Goal: Information Seeking & Learning: Learn about a topic

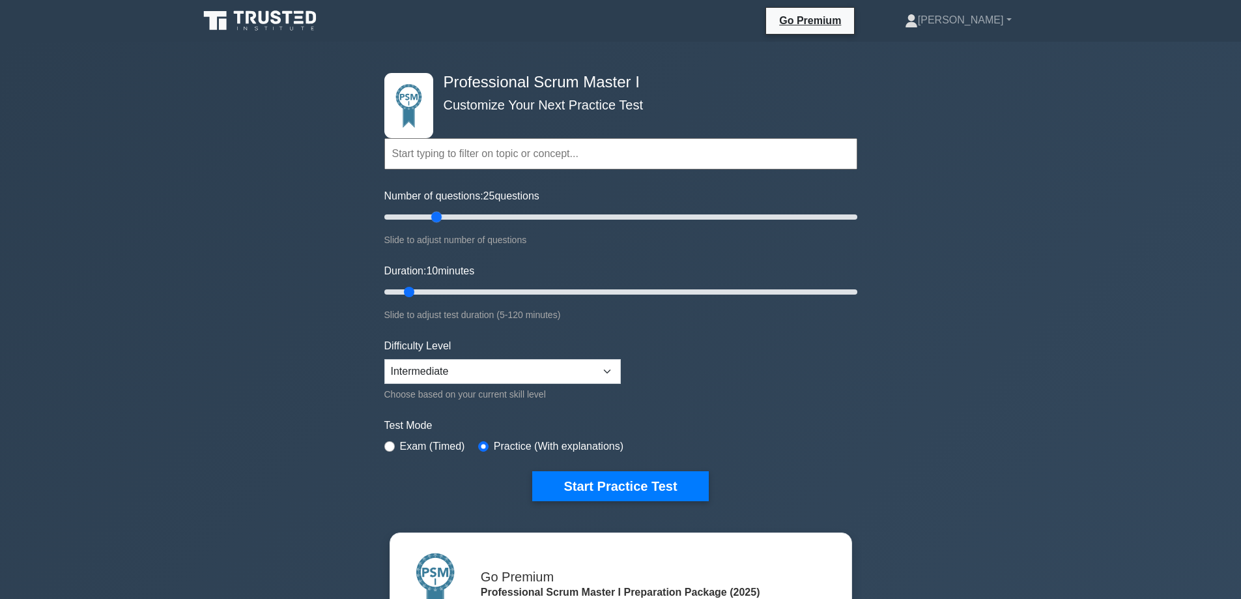
drag, startPoint x: 402, startPoint y: 215, endPoint x: 438, endPoint y: 214, distance: 35.8
type input "25"
click at [438, 214] on input "Number of questions: 25 questions" at bounding box center [620, 217] width 473 height 16
drag, startPoint x: 408, startPoint y: 289, endPoint x: 445, endPoint y: 291, distance: 36.5
type input "20"
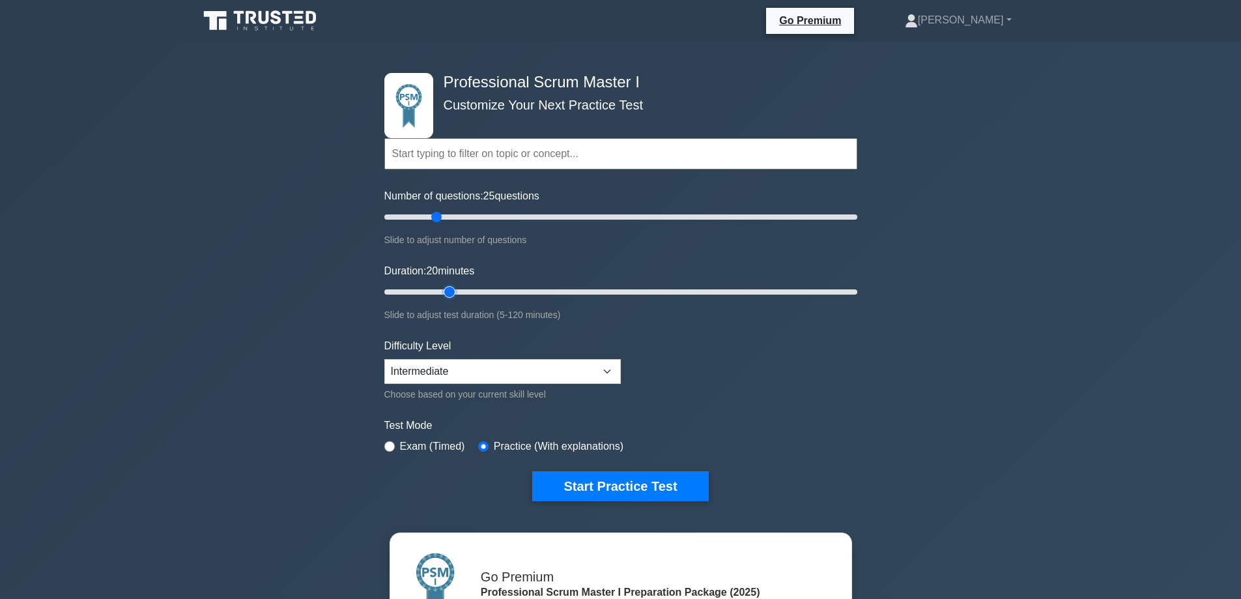
click at [445, 291] on input "Duration: 20 minutes" at bounding box center [620, 292] width 473 height 16
click at [593, 370] on select "Beginner Intermediate Expert" at bounding box center [502, 371] width 236 height 25
click at [724, 344] on form "Topics Scrum Framework Fundamentals Scrum Artifacts Scrum Events Scrum Roles Sc…" at bounding box center [620, 295] width 473 height 412
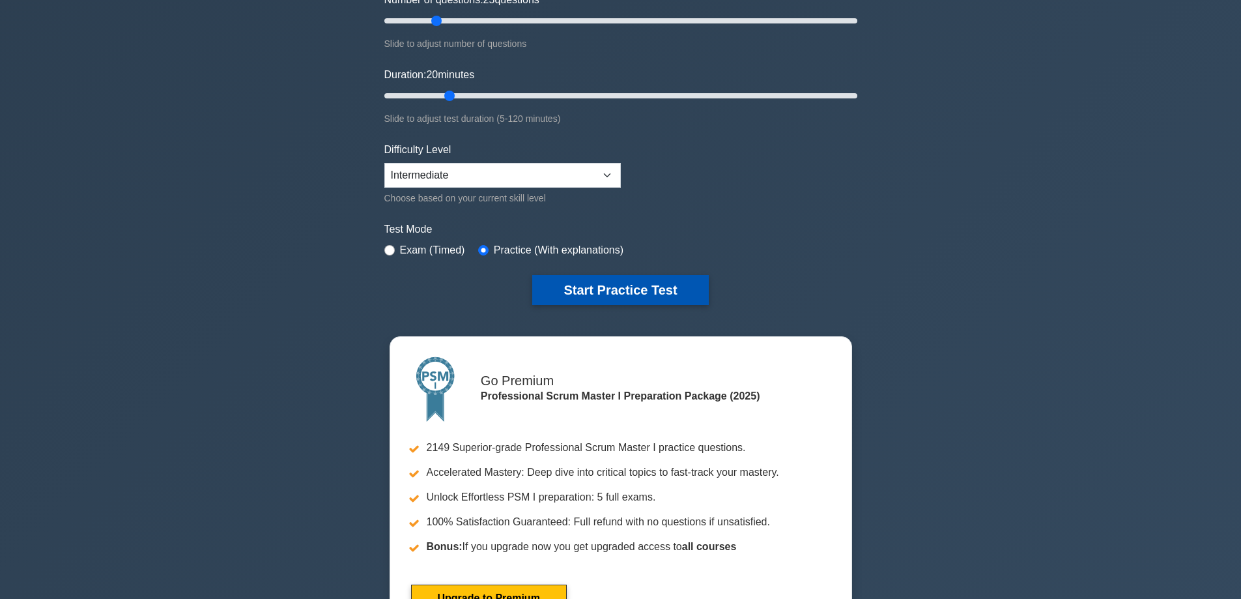
scroll to position [195, 0]
click at [623, 295] on button "Start Practice Test" at bounding box center [620, 291] width 176 height 30
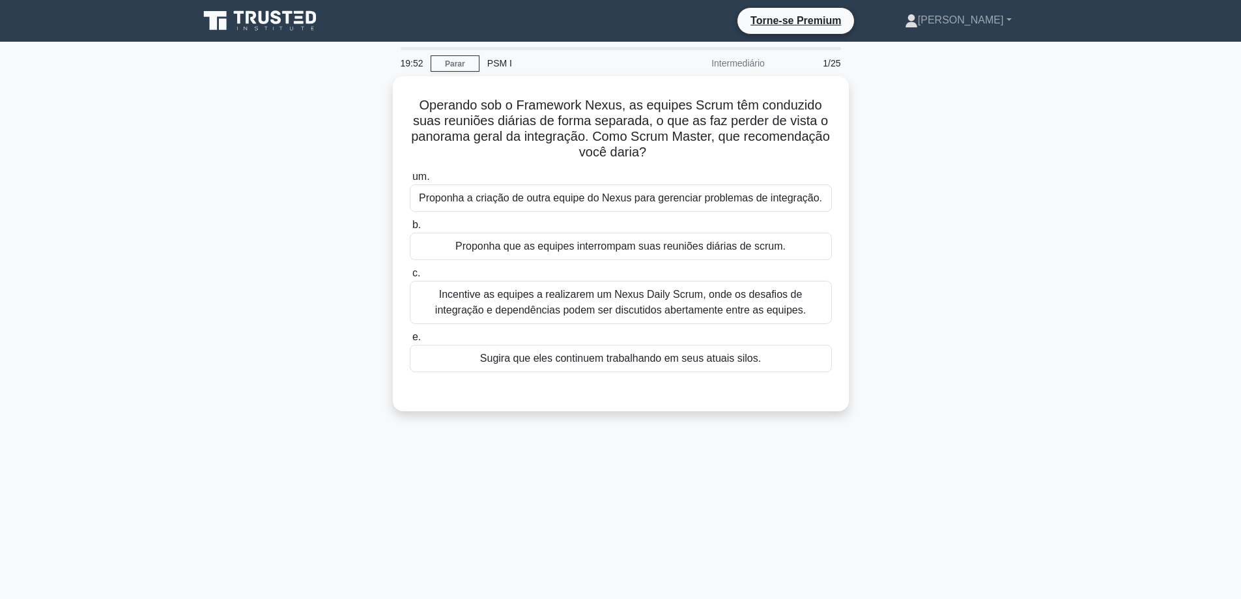
click at [973, 172] on div "Operando sob o Framework Nexus, as equipes Scrum têm conduzido suas reuniões di…" at bounding box center [621, 251] width 860 height 351
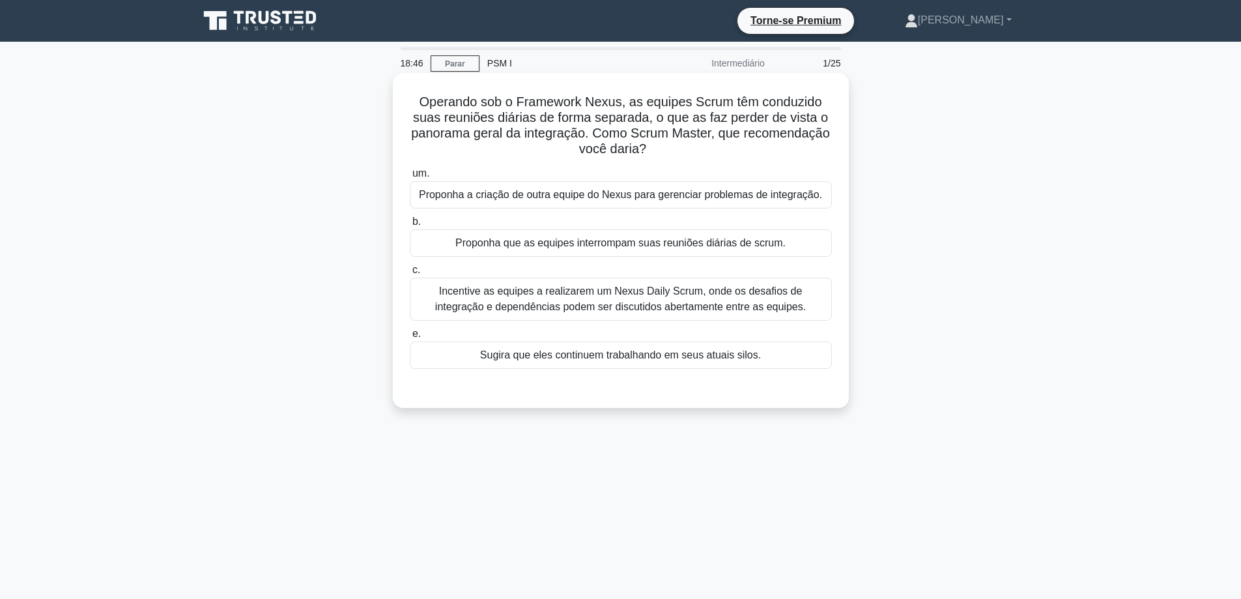
click at [594, 294] on font "Incentive as equipes a realizarem um Nexus Daily Scrum, onde os desafios de int…" at bounding box center [620, 298] width 371 height 27
click at [410, 274] on input "c. Incentive as equipes a realizarem um Nexus Daily Scrum, onde os desafios de …" at bounding box center [410, 270] width 0 height 8
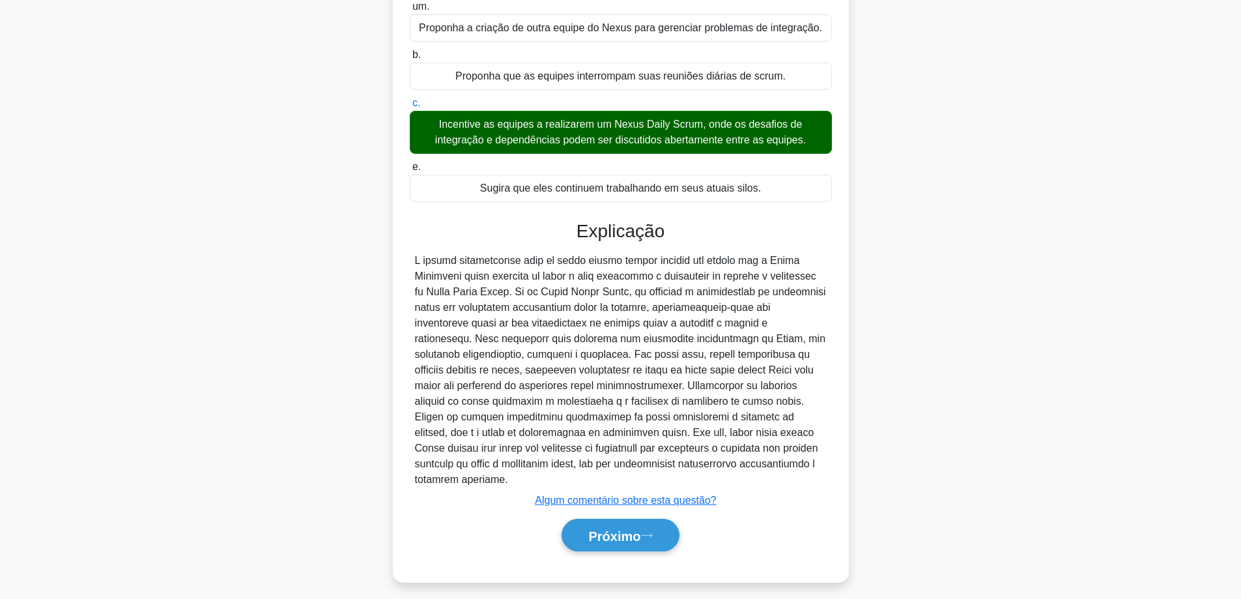
scroll to position [176, 0]
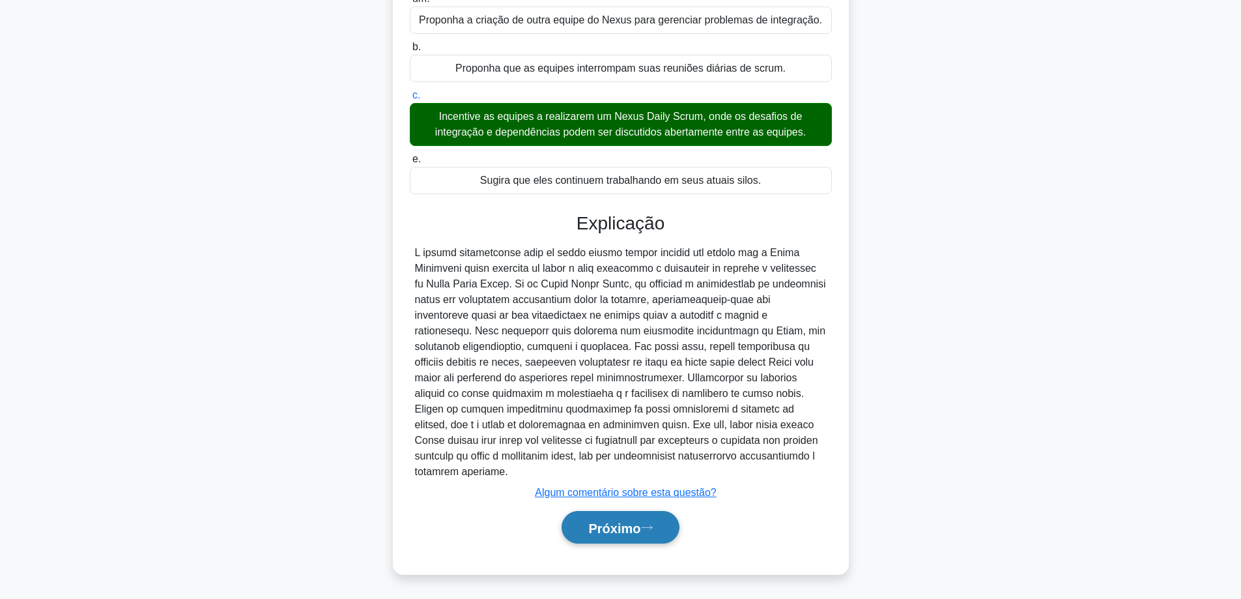
click at [636, 526] on font "Próximo" at bounding box center [614, 528] width 52 height 14
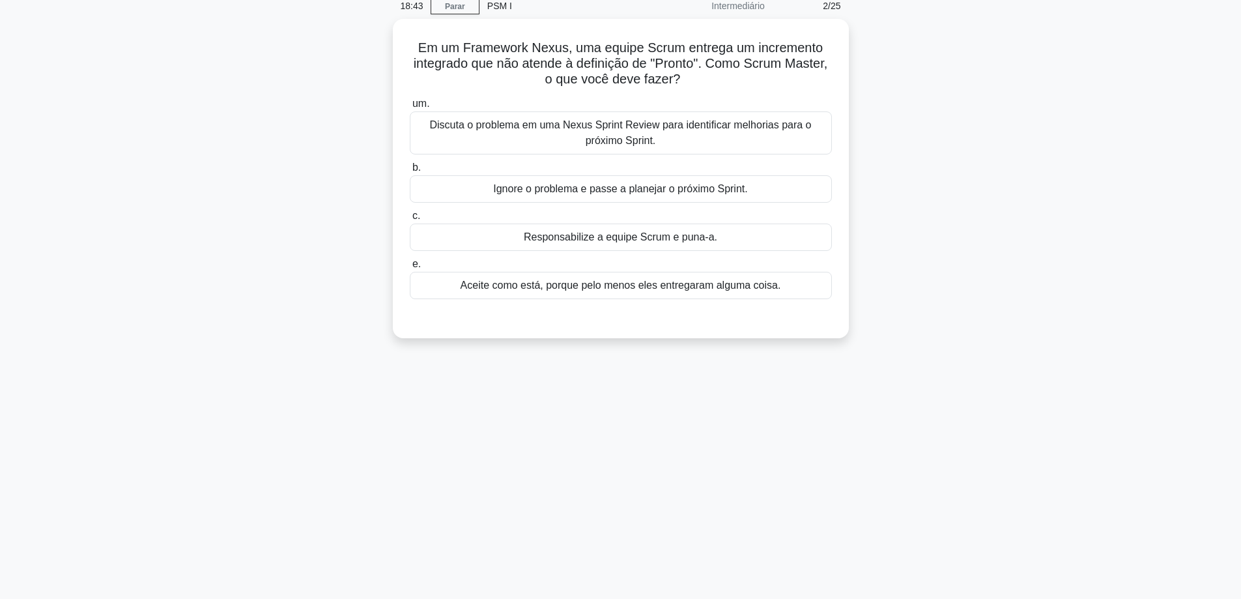
scroll to position [0, 0]
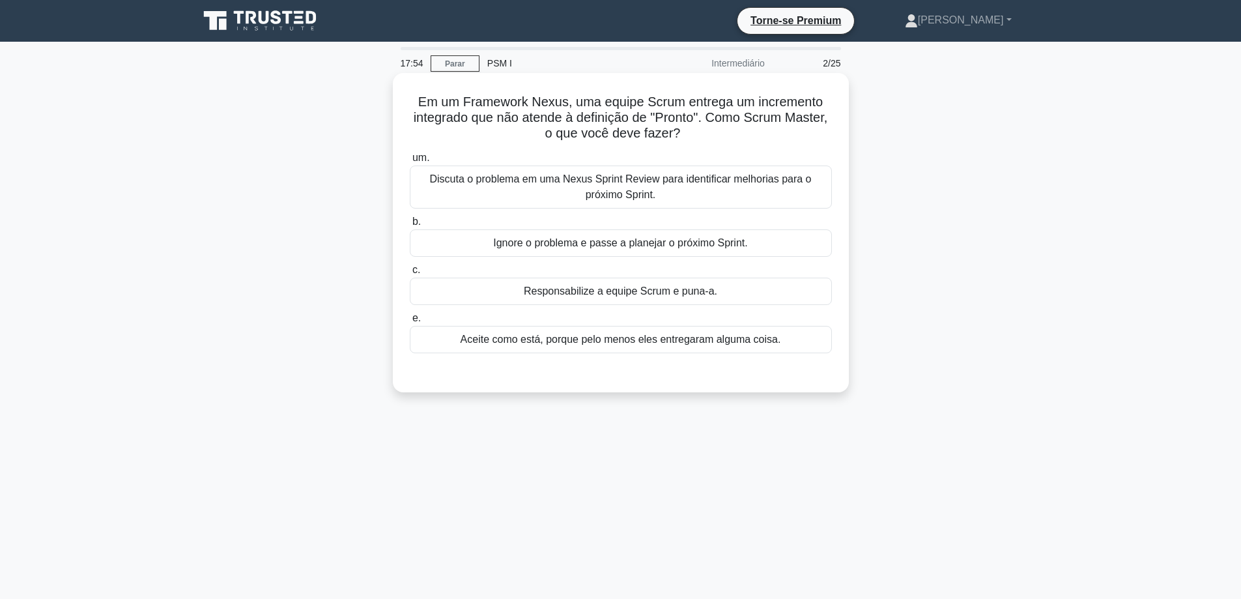
click at [663, 188] on font "Discuta o problema em uma Nexus Sprint Review para identificar melhorias para o…" at bounding box center [621, 186] width 410 height 31
click at [410, 162] on input "um. Discuta o problema em uma Nexus Sprint Review para identificar melhorias pa…" at bounding box center [410, 158] width 0 height 8
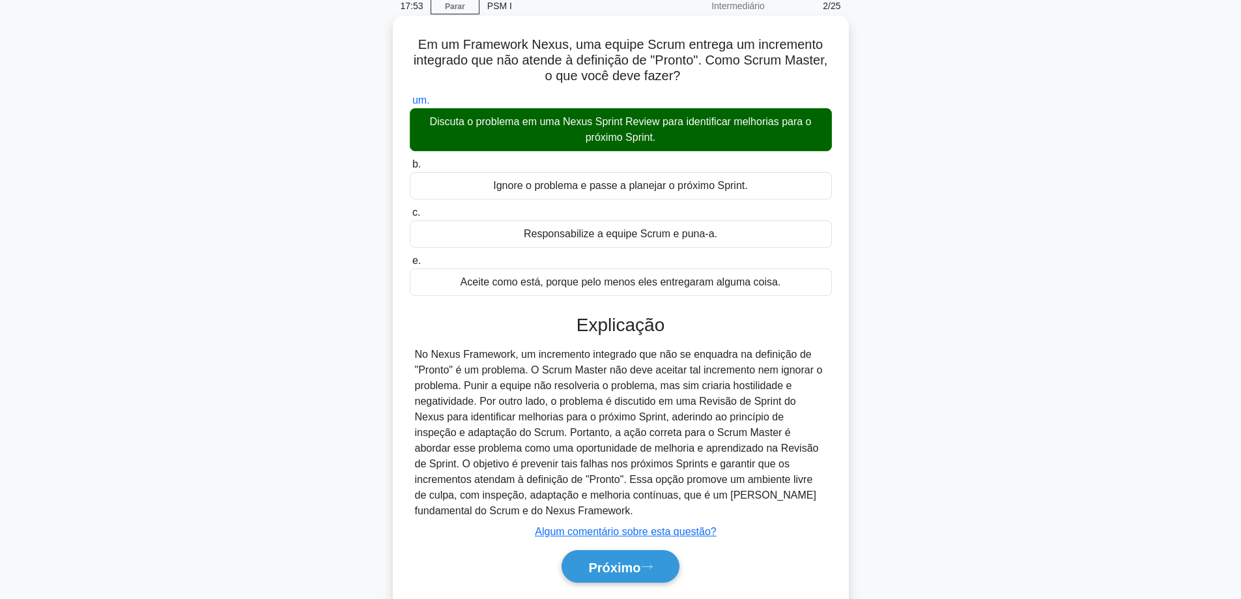
scroll to position [105, 0]
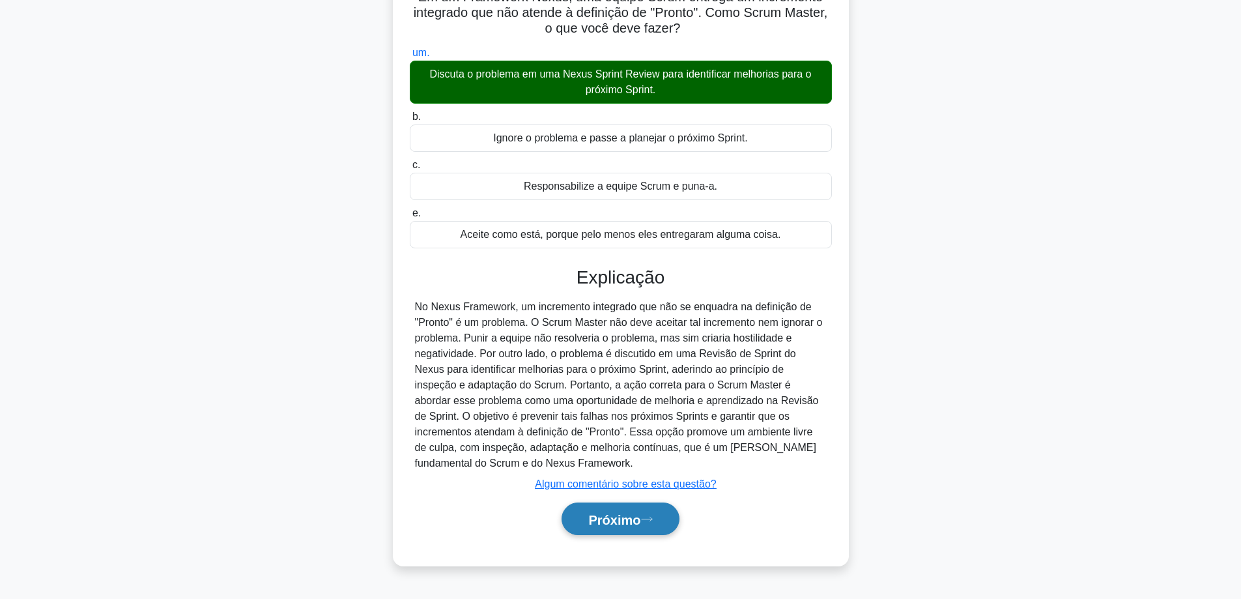
click at [612, 522] on font "Próximo" at bounding box center [614, 519] width 52 height 14
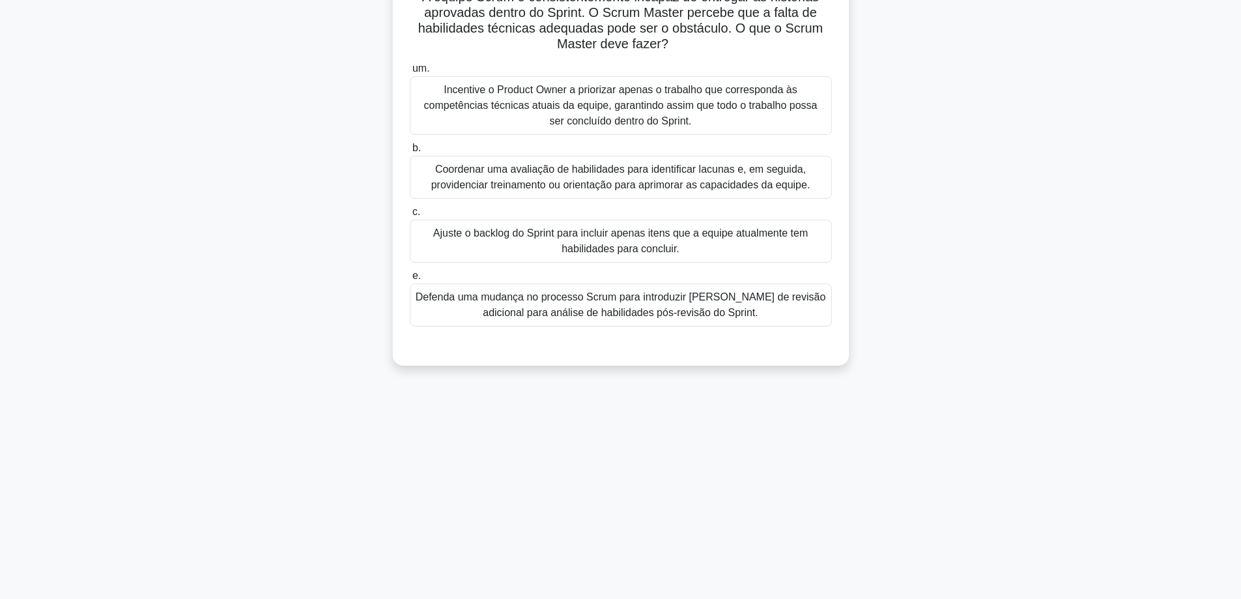
click at [633, 167] on font "Coordenar uma avaliação de habilidades para identificar lacunas e, em seguida, …" at bounding box center [620, 177] width 379 height 27
click at [410, 152] on input "b. Coordenar uma avaliação de habilidades para identificar lacunas e, em seguid…" at bounding box center [410, 148] width 0 height 8
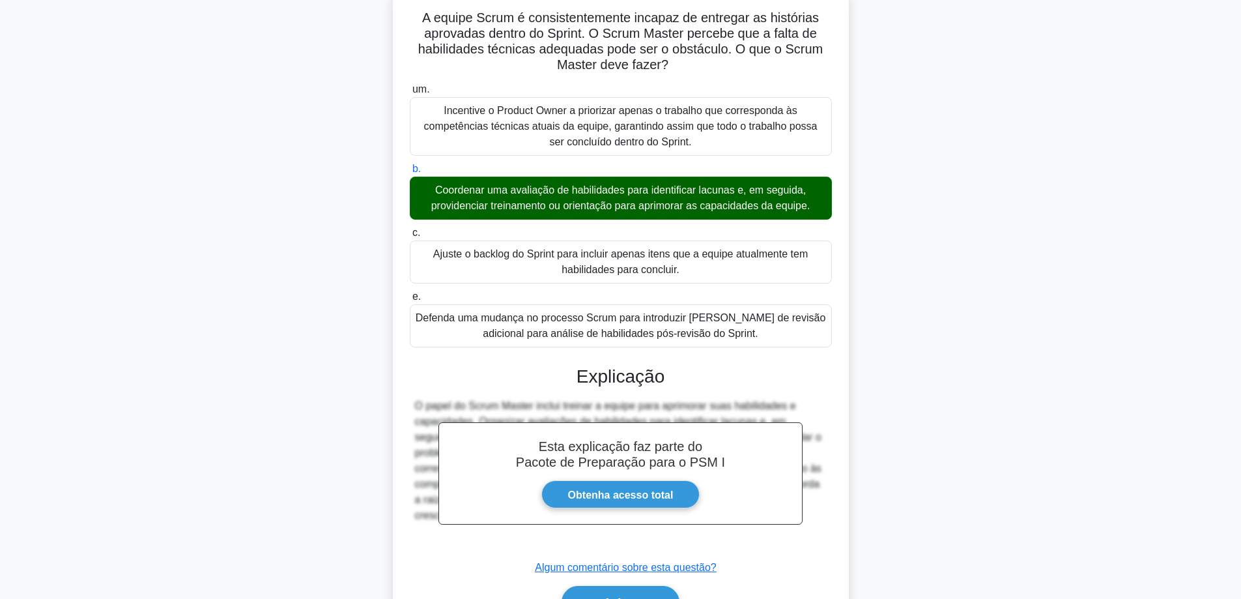
scroll to position [0, 0]
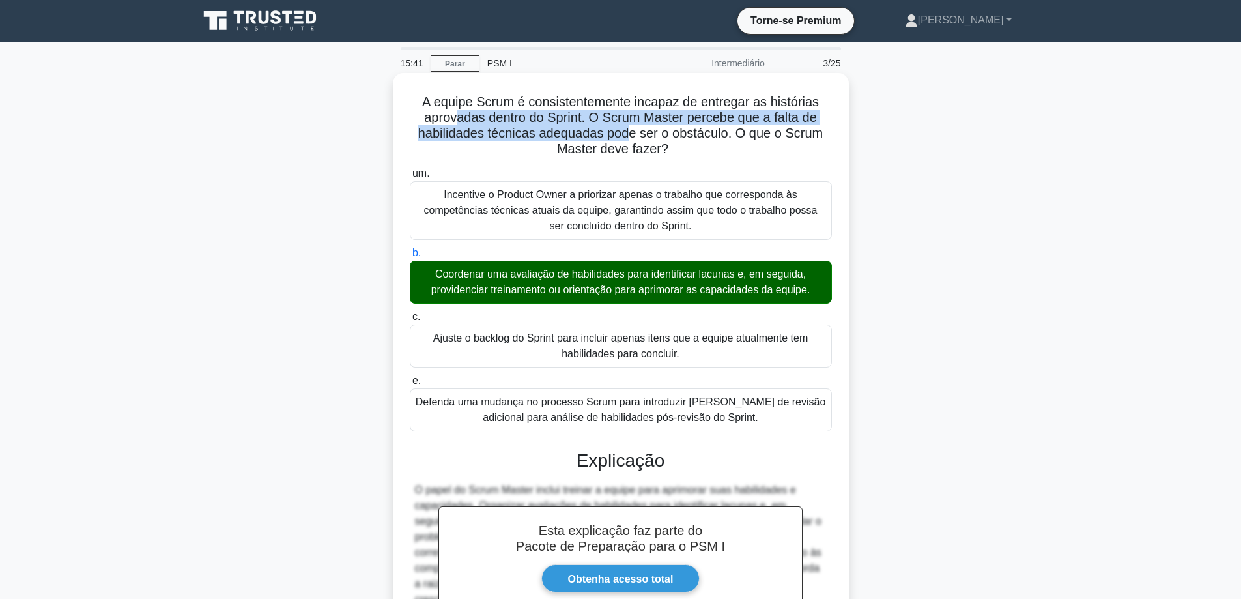
drag, startPoint x: 457, startPoint y: 113, endPoint x: 639, endPoint y: 131, distance: 182.6
click at [635, 130] on font "A equipe Scrum é consistentemente incapaz de entregar as histórias aprovadas de…" at bounding box center [620, 124] width 405 height 61
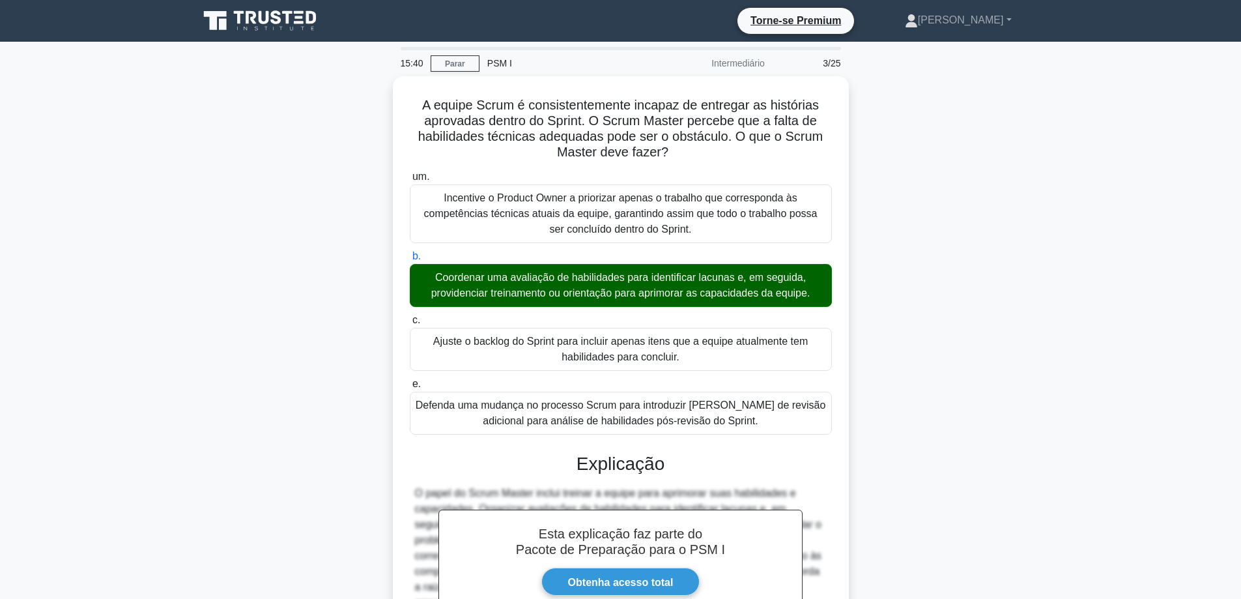
click at [966, 185] on div "A equipe Scrum é consistentemente incapaz de entregar as histórias aprovadas de…" at bounding box center [621, 414] width 860 height 676
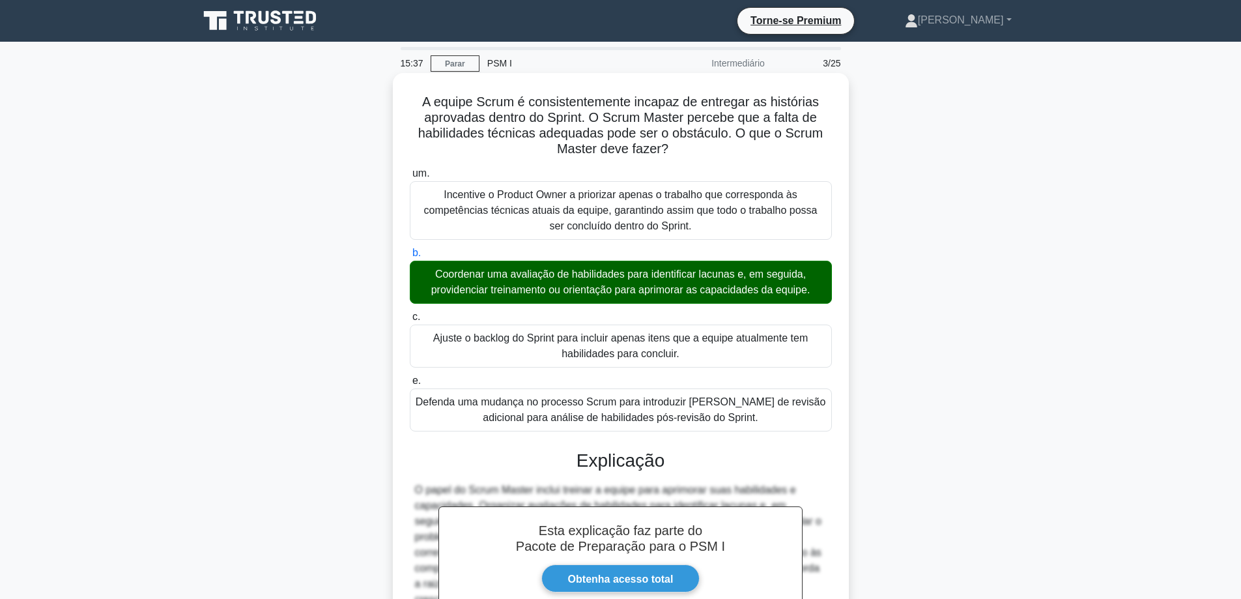
drag, startPoint x: 420, startPoint y: 99, endPoint x: 749, endPoint y: 416, distance: 457.1
click at [749, 416] on div "A equipe Scrum é consistentemente incapaz de entregar as histórias aprovadas de…" at bounding box center [621, 403] width 446 height 650
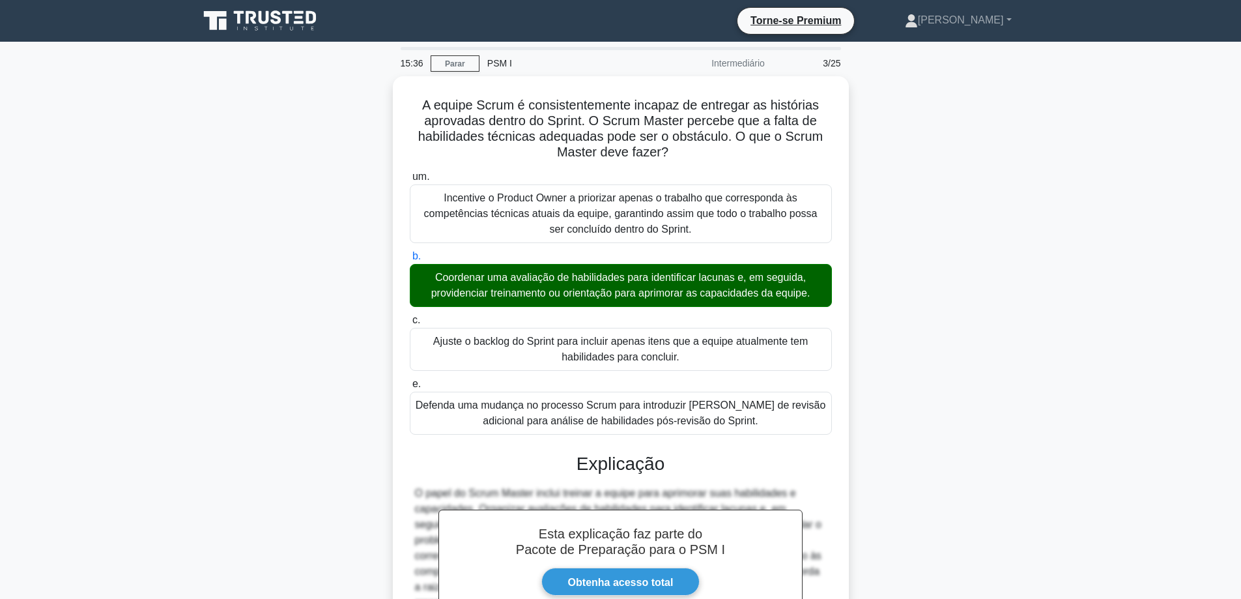
copy div "A equipe Scrum é consistentemente incapaz de entregar as histórias aprovadas de…"
click at [874, 260] on div "A equipe Scrum é consistentemente incapaz de entregar as histórias aprovadas de…" at bounding box center [621, 414] width 860 height 676
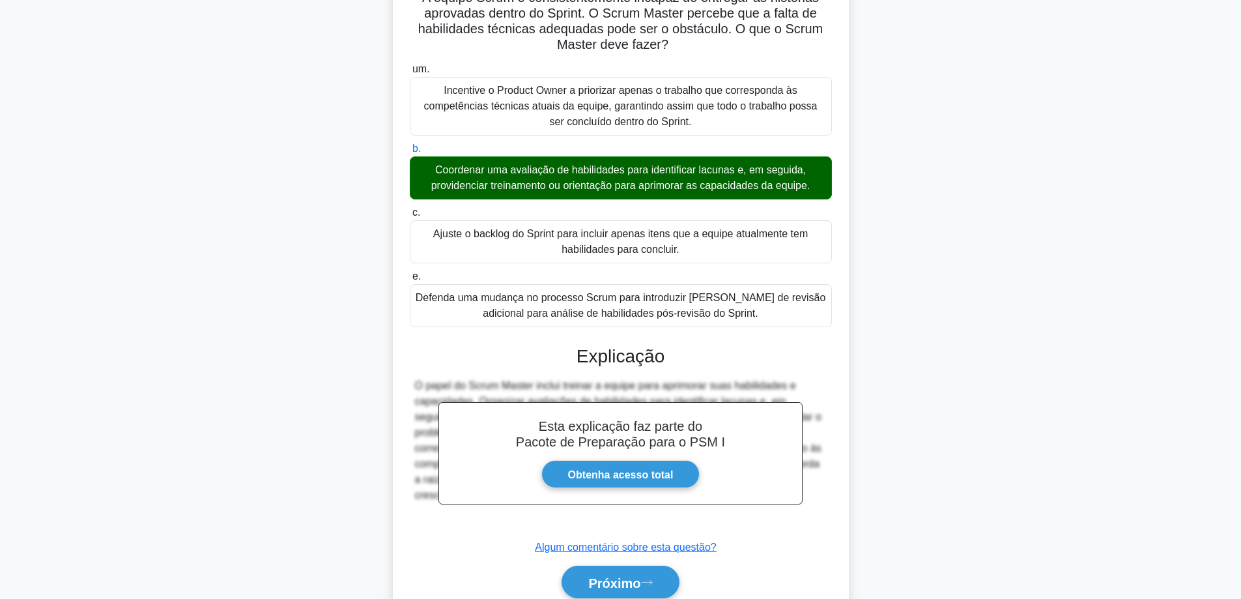
scroll to position [160, 0]
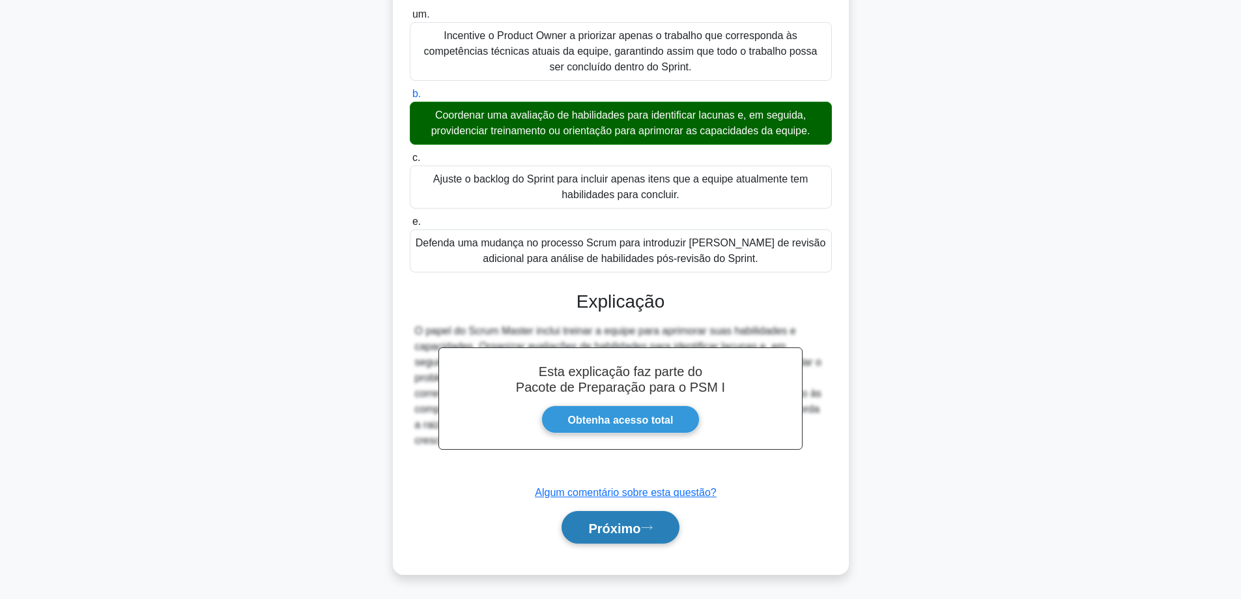
click at [631, 533] on font "Próximo" at bounding box center [614, 528] width 52 height 14
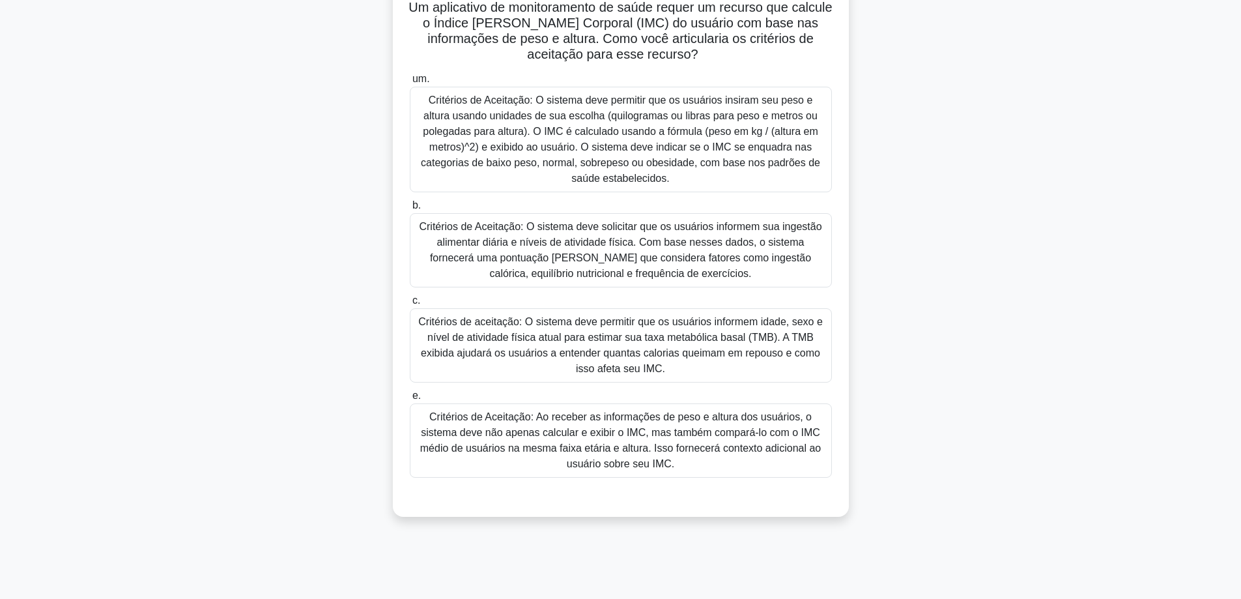
scroll to position [105, 0]
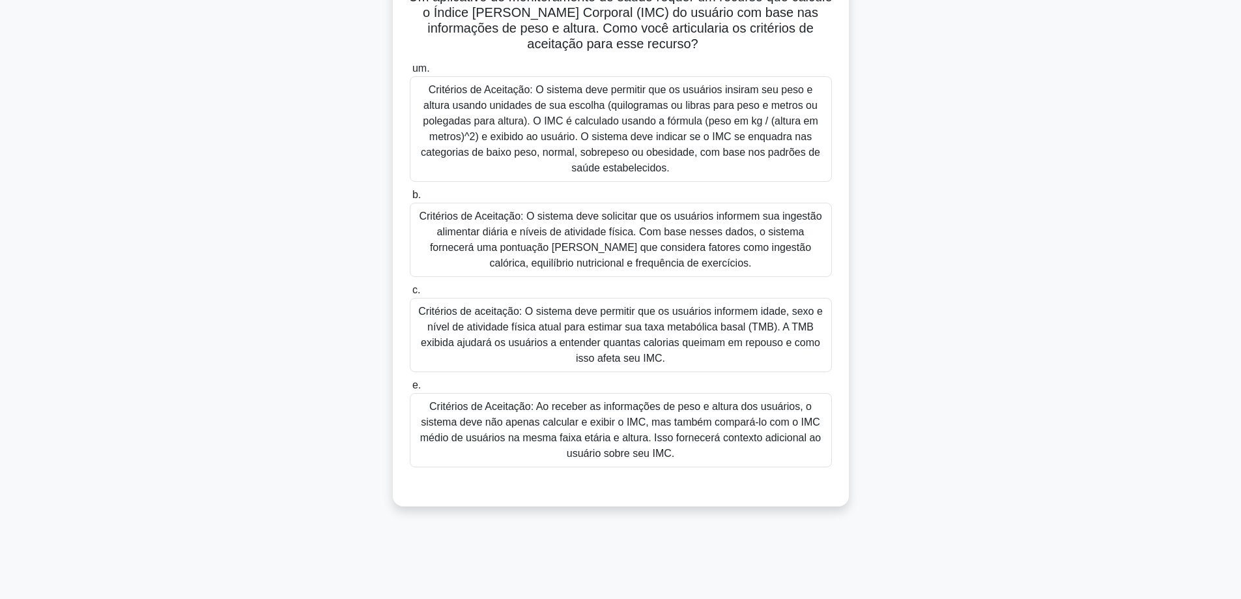
click at [560, 417] on font "Critérios de Aceitação: Ao receber as informações de peso e altura dos usuários…" at bounding box center [620, 430] width 401 height 58
click at [410, 390] on input "e. Critérios de Aceitação: Ao receber as informações de peso e altura dos usuár…" at bounding box center [410, 385] width 0 height 8
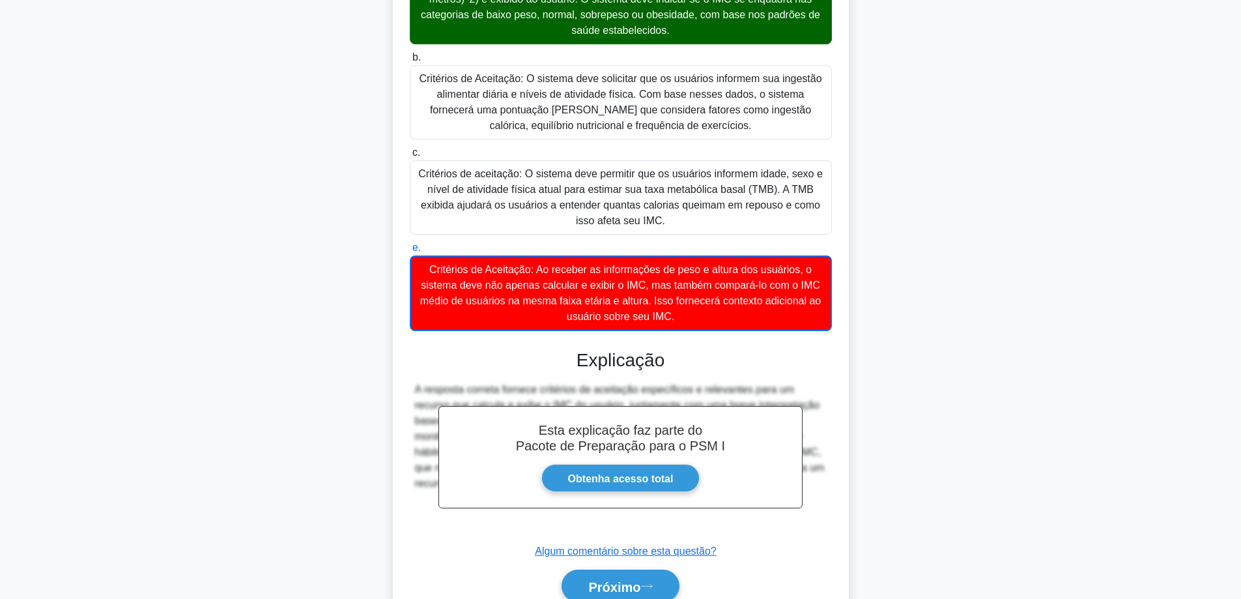
scroll to position [302, 0]
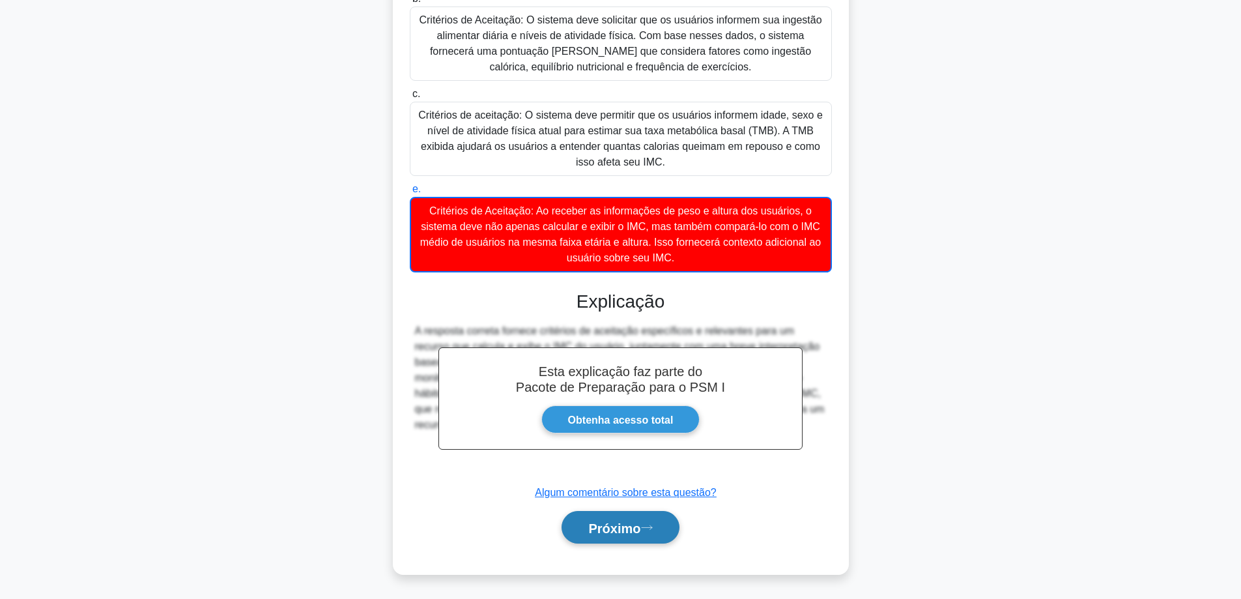
click at [620, 528] on font "Próximo" at bounding box center [614, 528] width 52 height 14
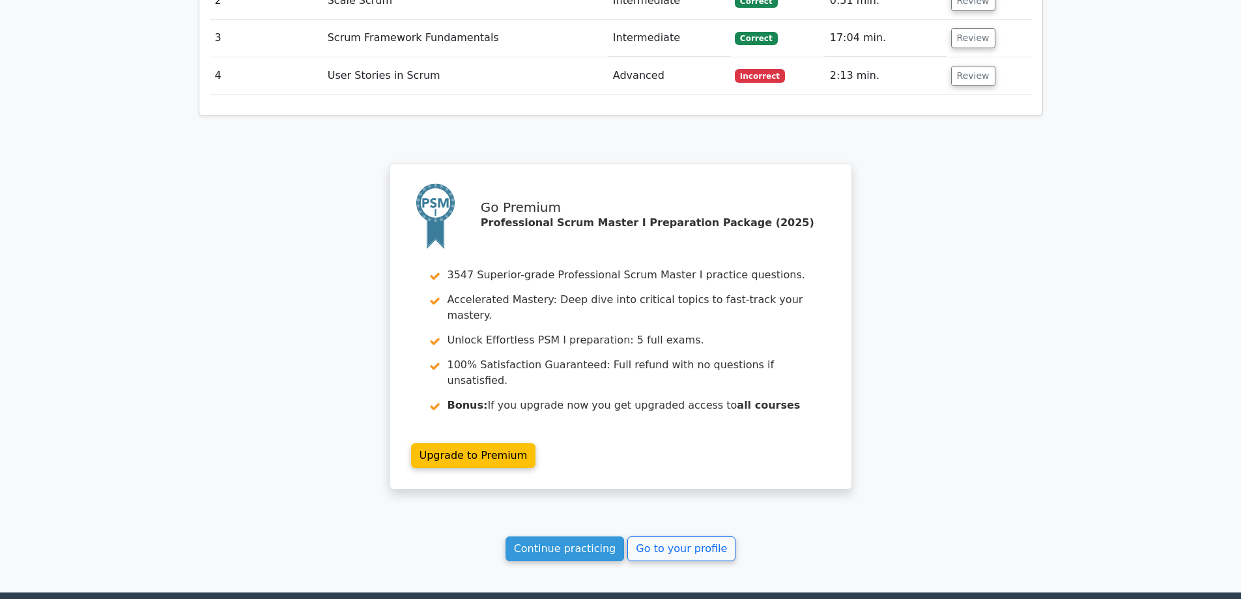
scroll to position [1777, 0]
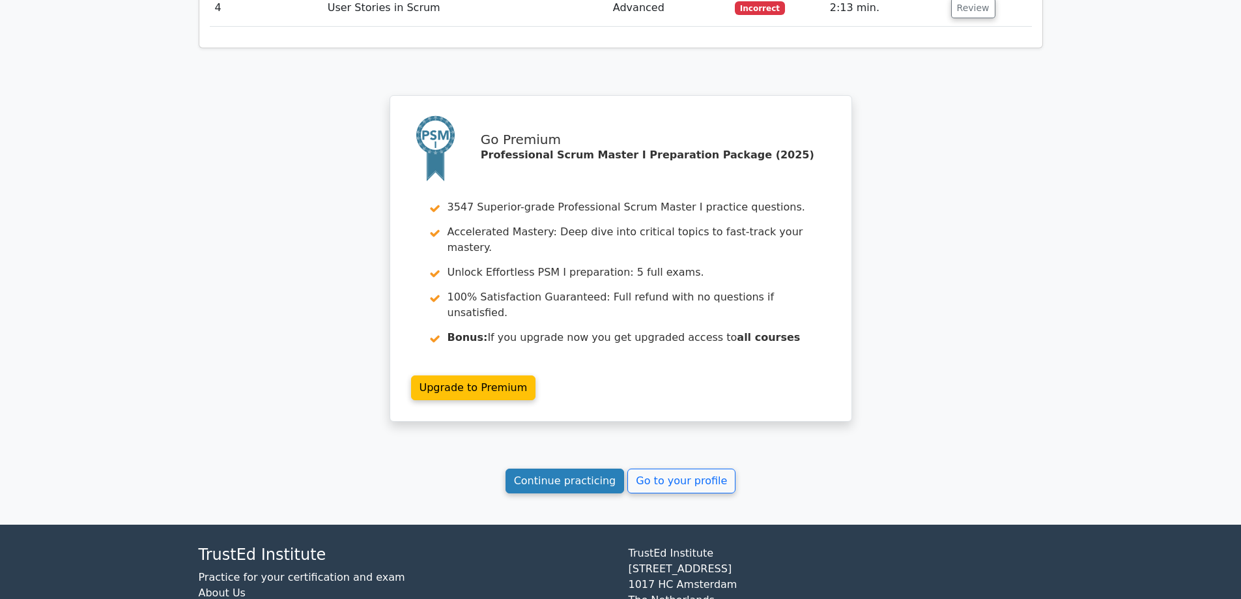
click at [590, 468] on link "Continue practicing" at bounding box center [565, 480] width 119 height 25
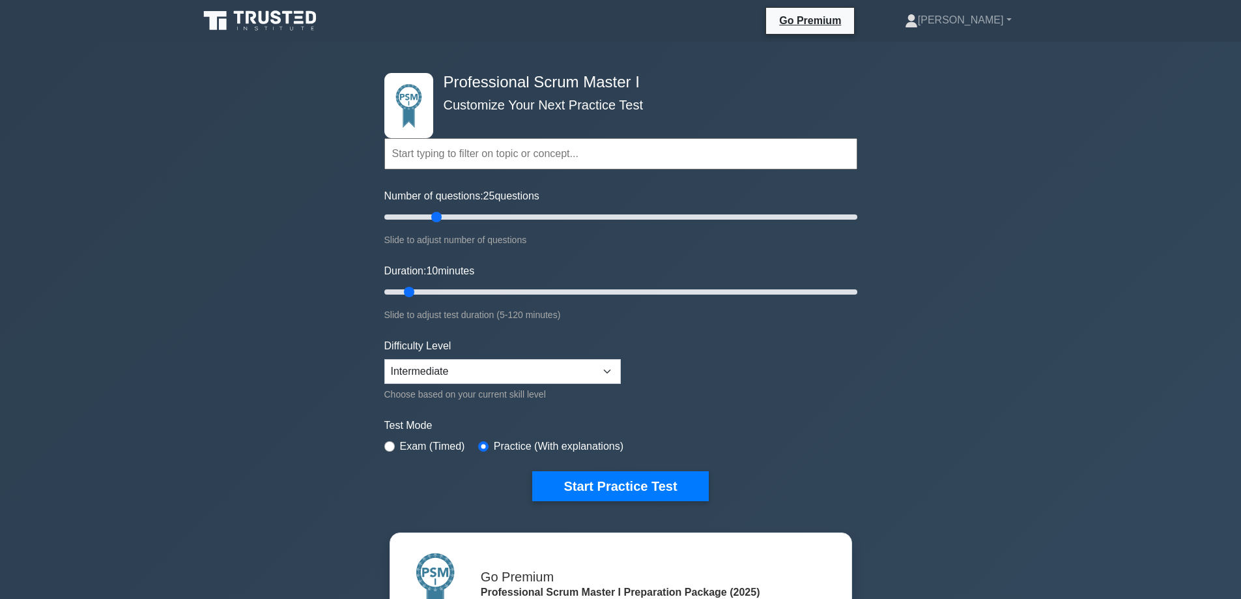
drag, startPoint x: 399, startPoint y: 214, endPoint x: 441, endPoint y: 215, distance: 41.7
type input "25"
click at [441, 215] on input "Number of questions: 25 questions" at bounding box center [620, 217] width 473 height 16
drag, startPoint x: 406, startPoint y: 288, endPoint x: 452, endPoint y: 289, distance: 46.3
type input "20"
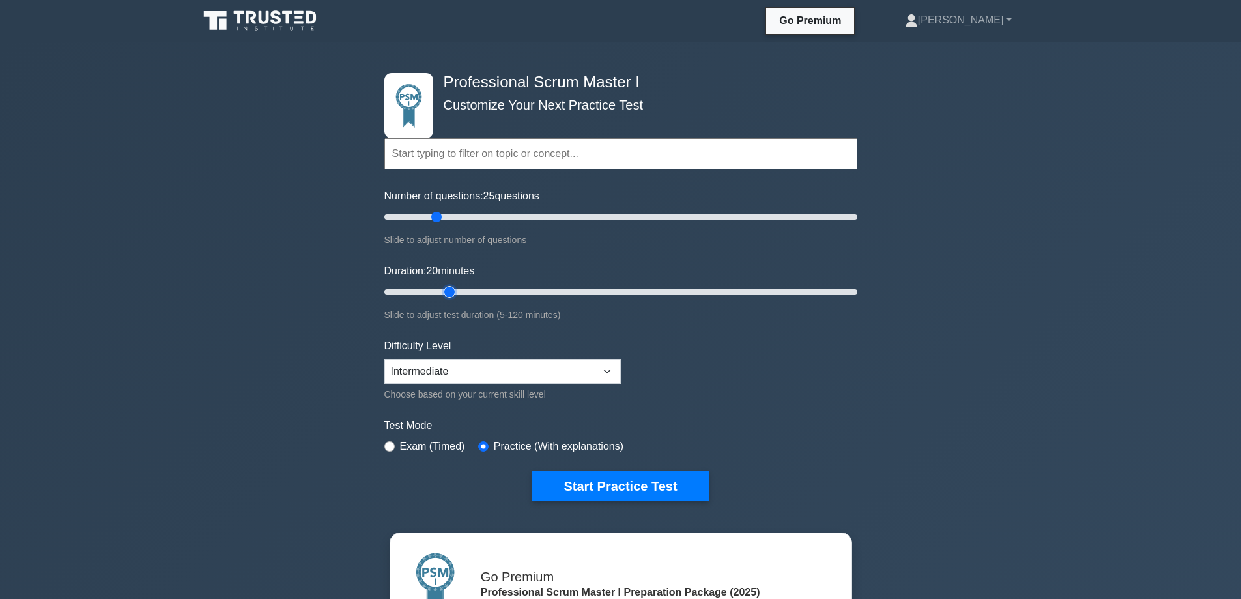
click at [452, 289] on input "Duration: 20 minutes" at bounding box center [620, 292] width 473 height 16
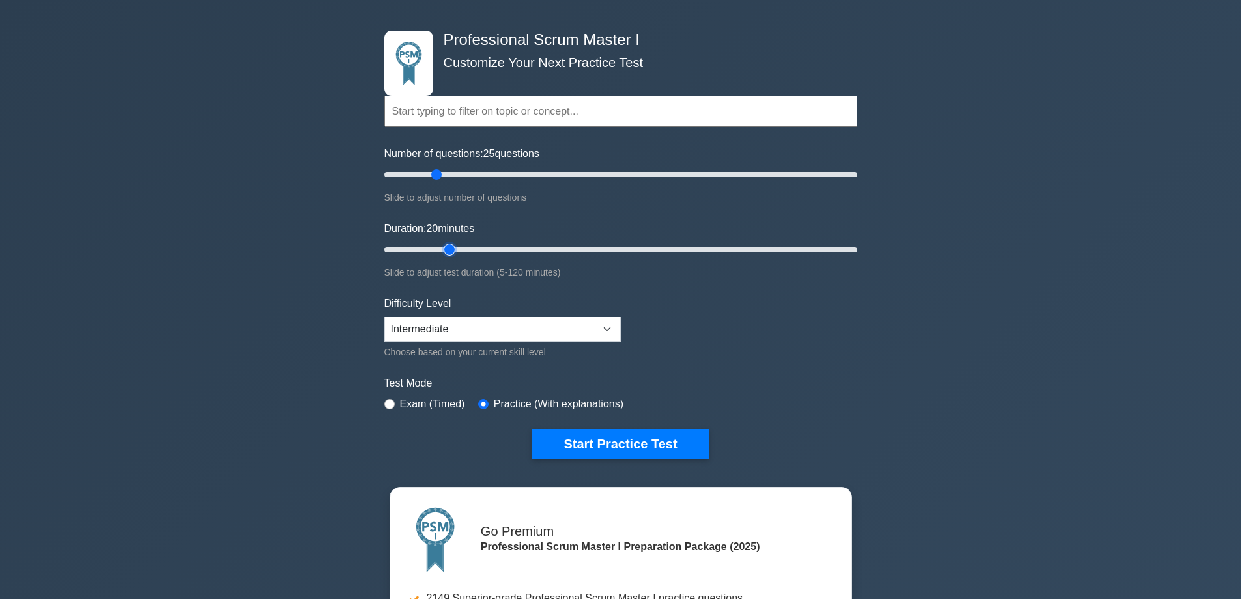
scroll to position [65, 0]
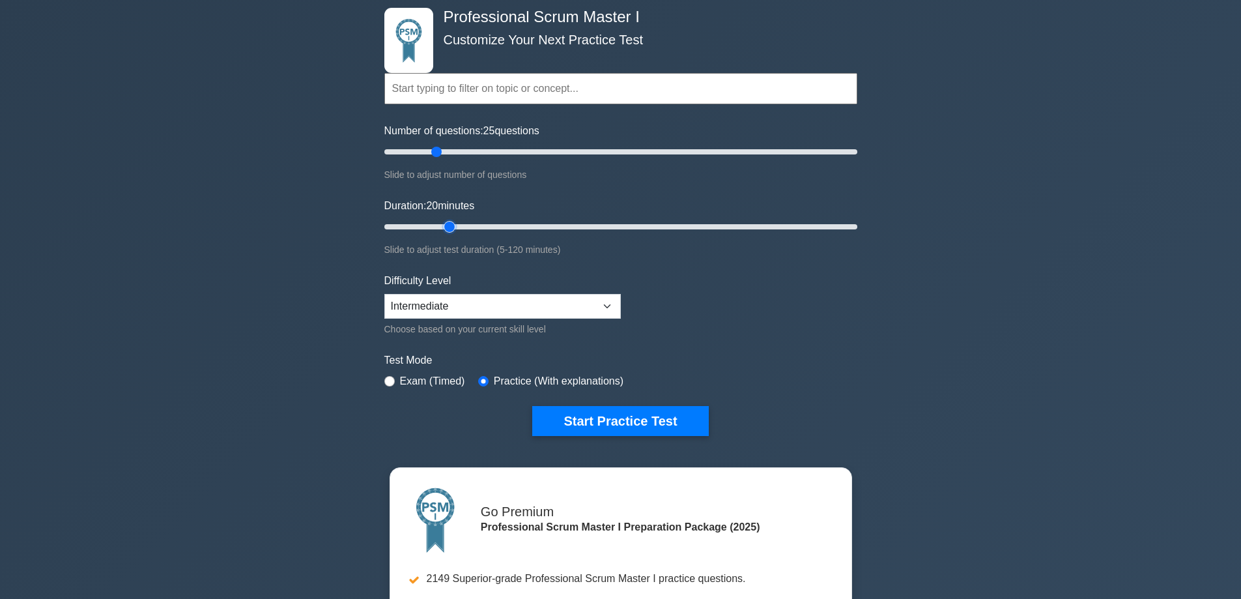
drag, startPoint x: 629, startPoint y: 421, endPoint x: 399, endPoint y: 382, distance: 232.5
click at [399, 382] on form "Topics Scrum Framework Fundamentals Scrum Artifacts Scrum Events Scrum Roles Sc…" at bounding box center [620, 229] width 473 height 412
click at [399, 381] on div "Exam (Timed)" at bounding box center [424, 381] width 81 height 16
click at [623, 412] on button "Start Practice Test" at bounding box center [620, 421] width 176 height 30
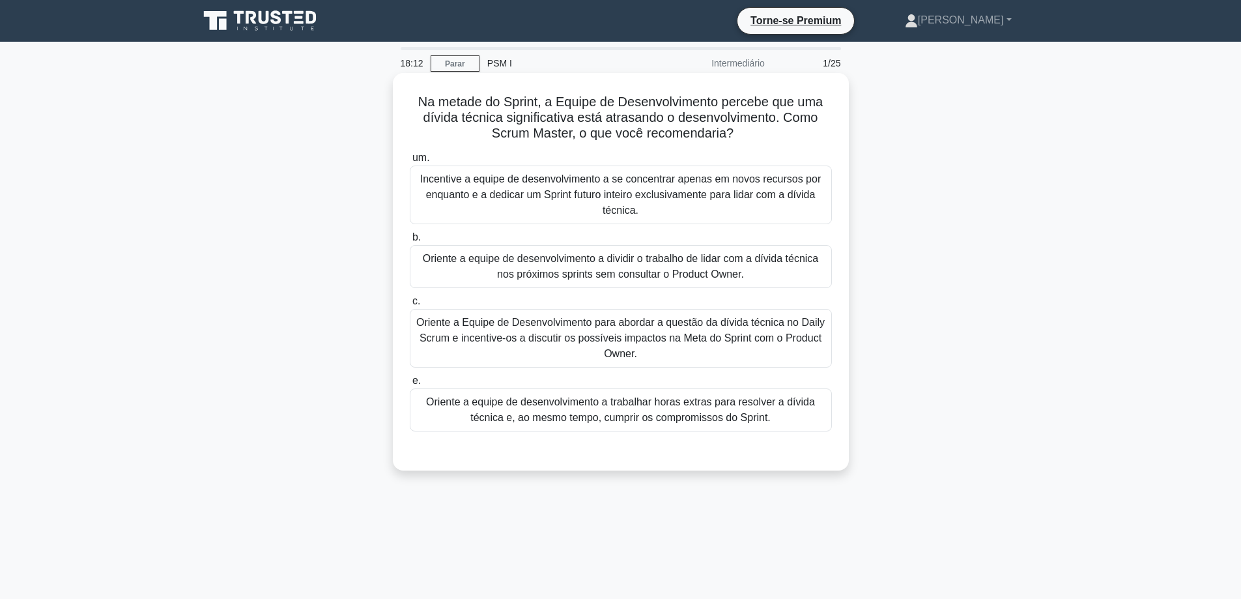
click at [542, 341] on font "Oriente a Equipe de Desenvolvimento para abordar a questão da dívida técnica no…" at bounding box center [620, 338] width 408 height 42
click at [410, 306] on input "c. Oriente a Equipe de Desenvolvimento para abordar a questão da dívida técnica…" at bounding box center [410, 301] width 0 height 8
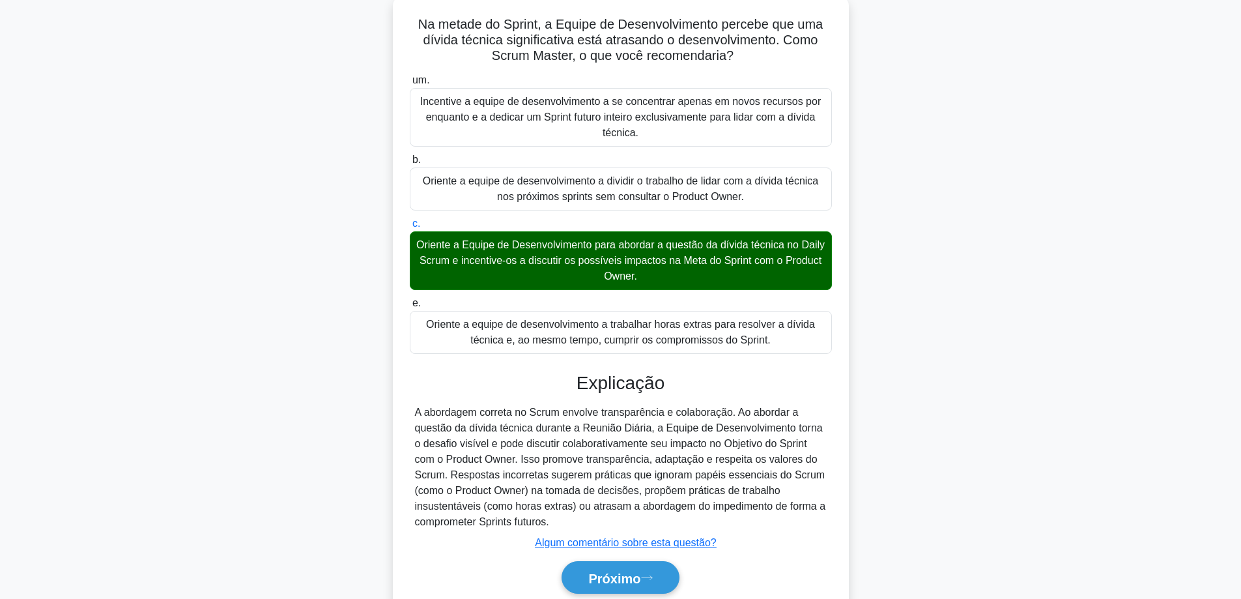
scroll to position [129, 0]
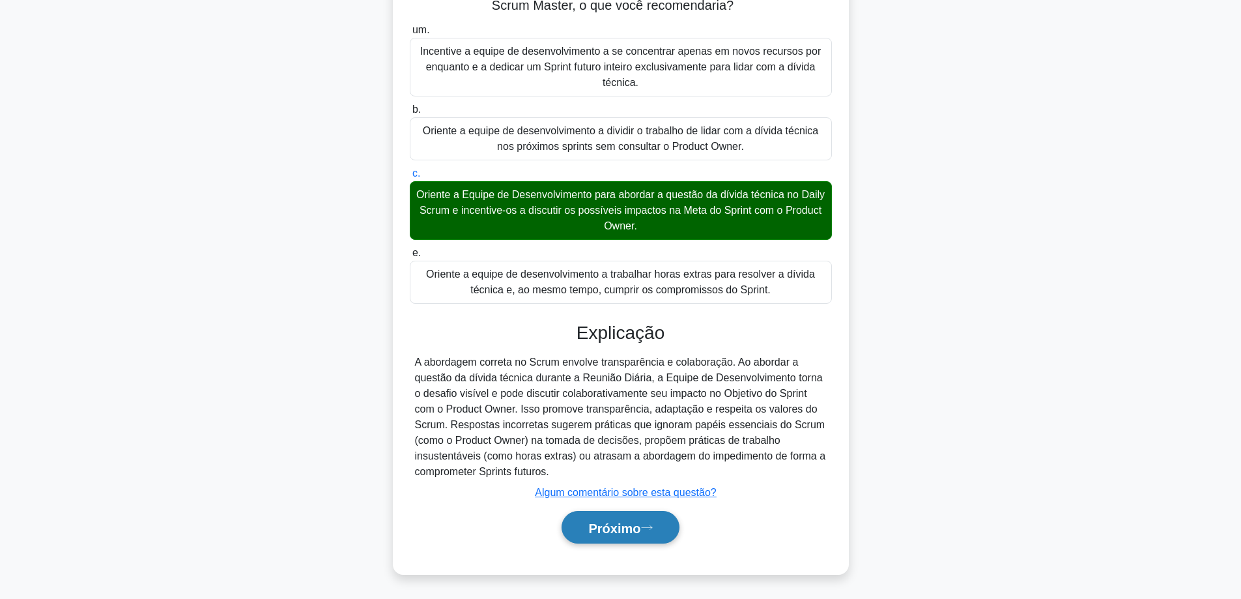
click at [638, 528] on font "Próximo" at bounding box center [614, 528] width 52 height 14
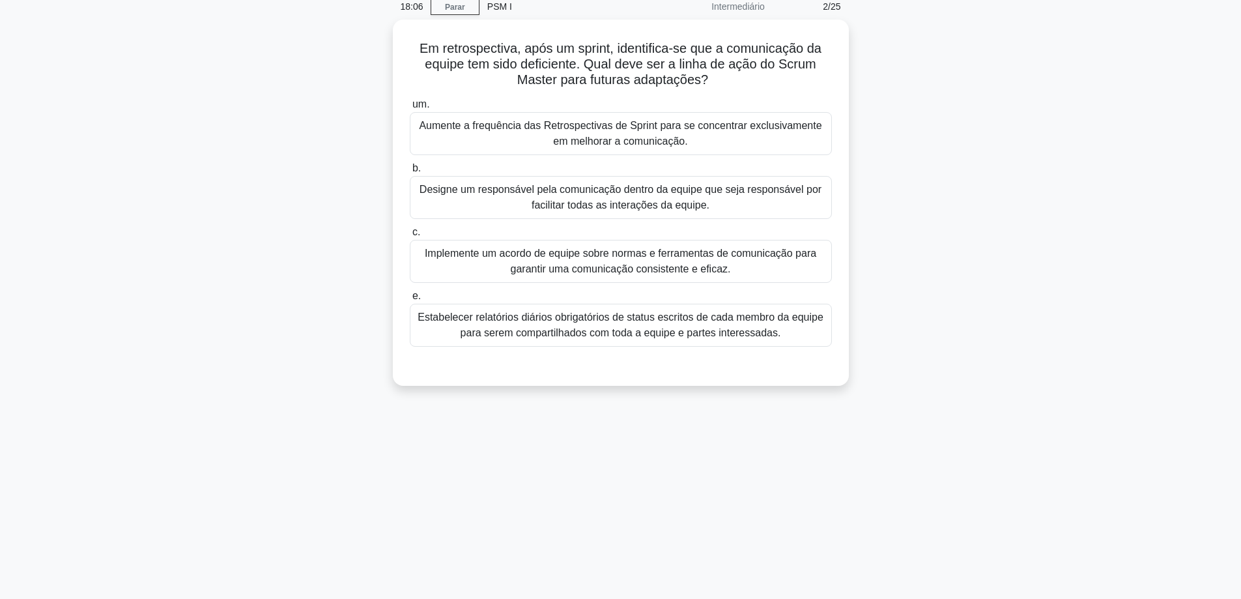
scroll to position [0, 0]
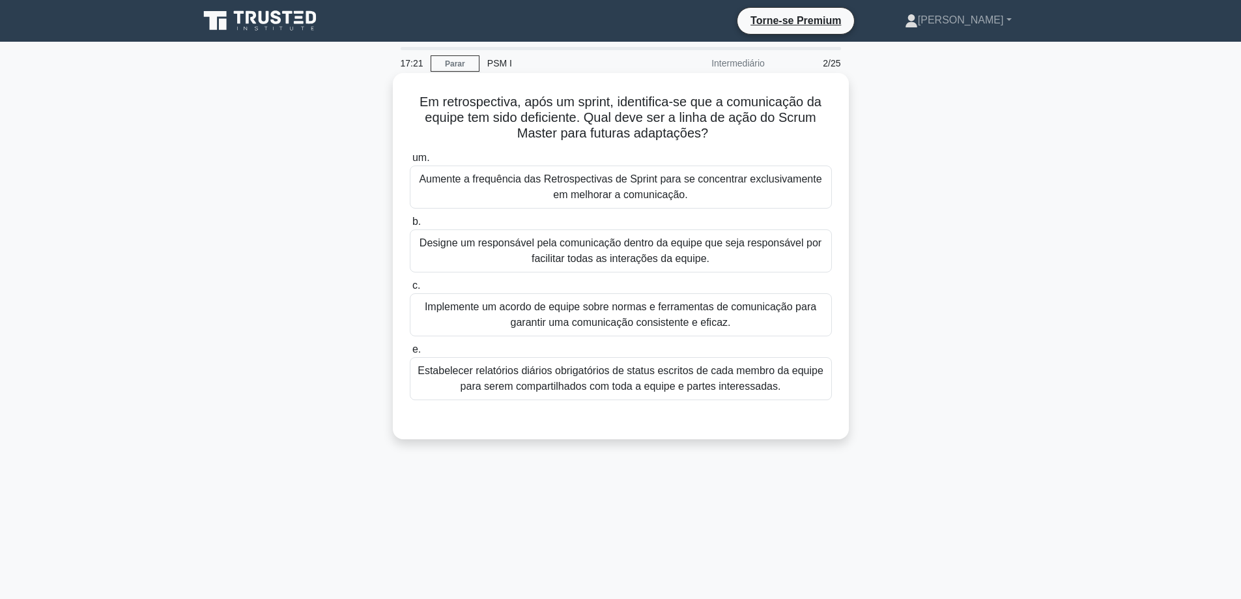
click at [585, 319] on font "Implemente um acordo de equipe sobre normas e ferramentas de comunicação para g…" at bounding box center [621, 314] width 392 height 27
click at [410, 290] on input "c. Implemente um acordo de equipe sobre normas e ferramentas de comunicação par…" at bounding box center [410, 285] width 0 height 8
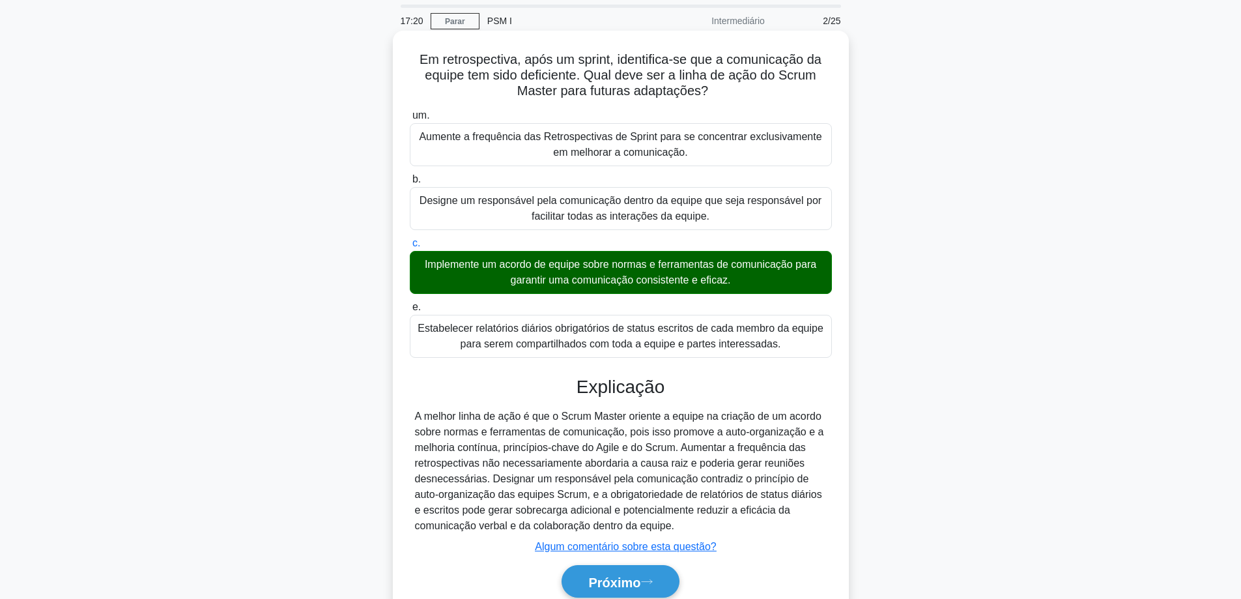
scroll to position [105, 0]
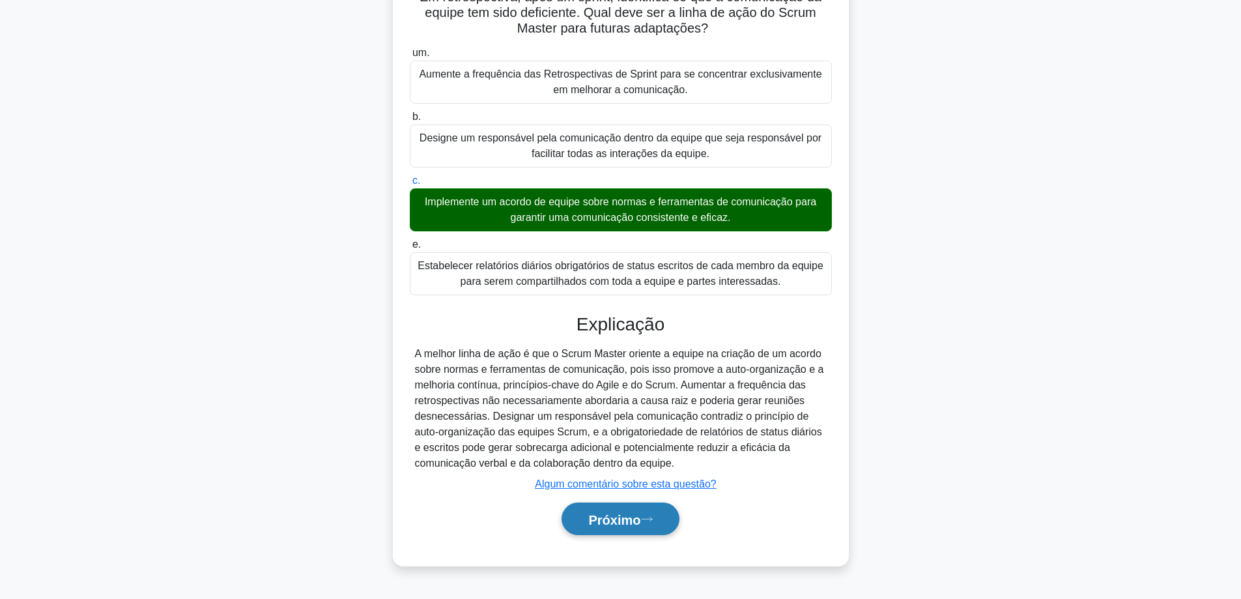
click at [612, 521] on font "Próximo" at bounding box center [614, 519] width 52 height 14
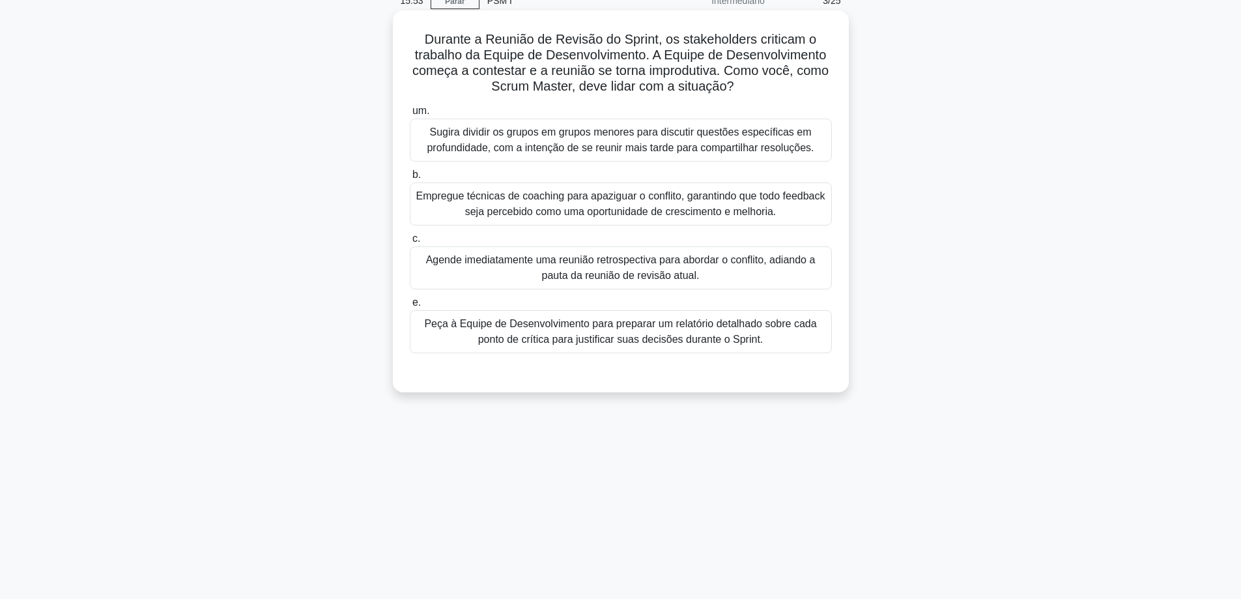
scroll to position [40, 0]
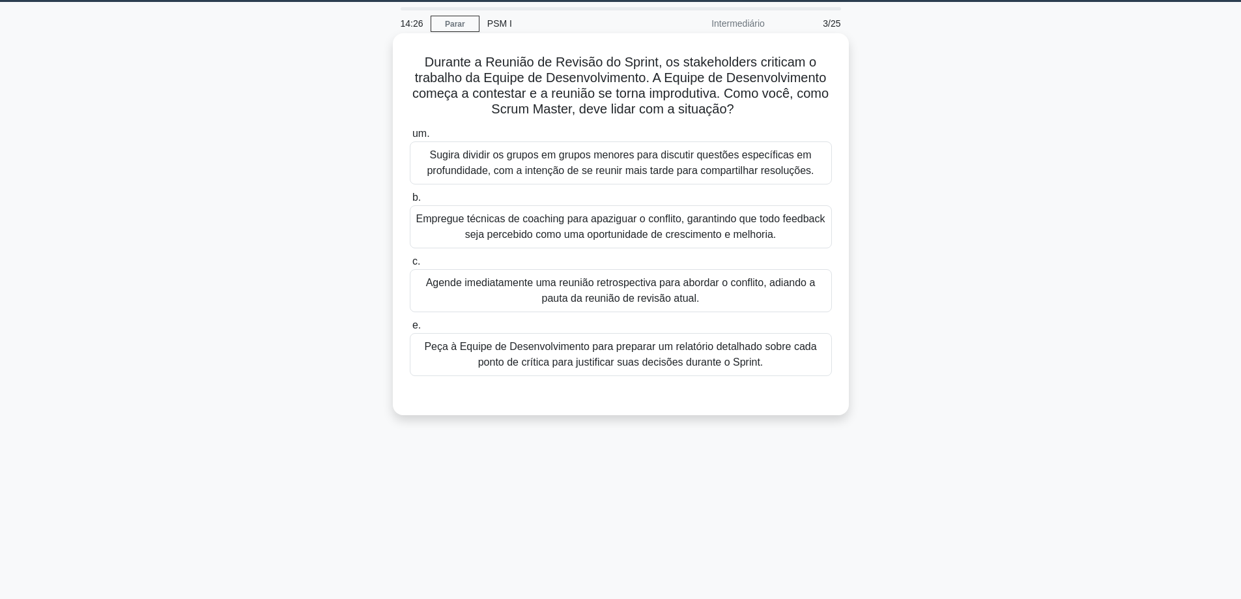
click at [583, 230] on font "Empregue técnicas de coaching para apaziguar o conflito, garantindo que todo fe…" at bounding box center [620, 226] width 409 height 27
click at [410, 202] on input "b. Empregue técnicas de coaching para apaziguar o conflito, garantindo que todo…" at bounding box center [410, 197] width 0 height 8
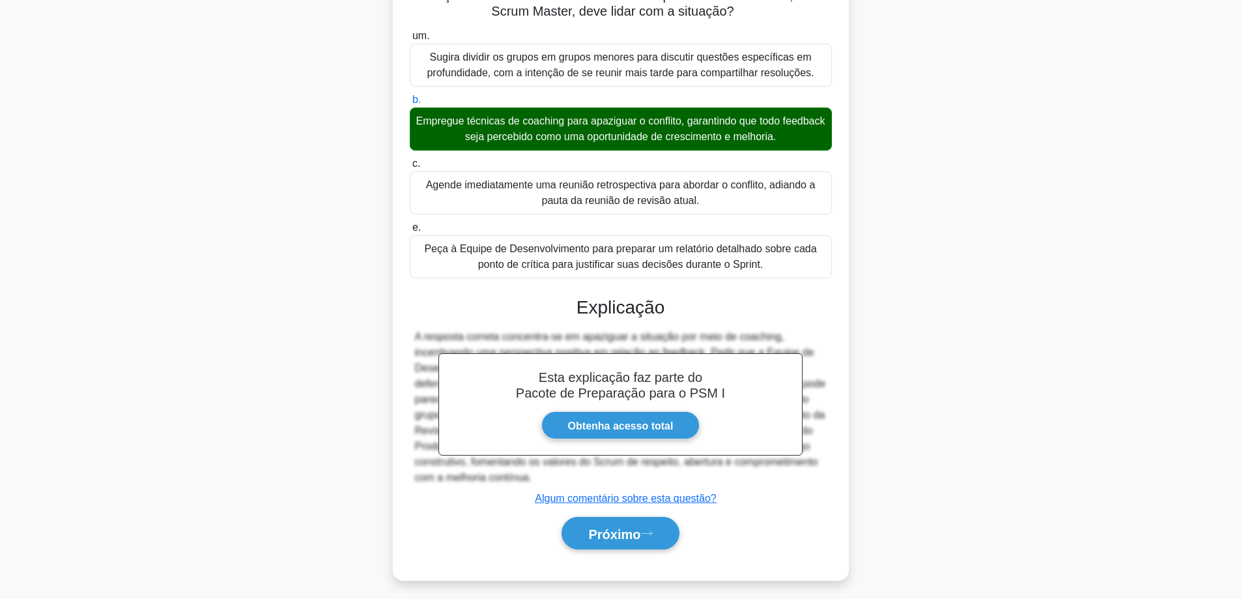
scroll to position [145, 0]
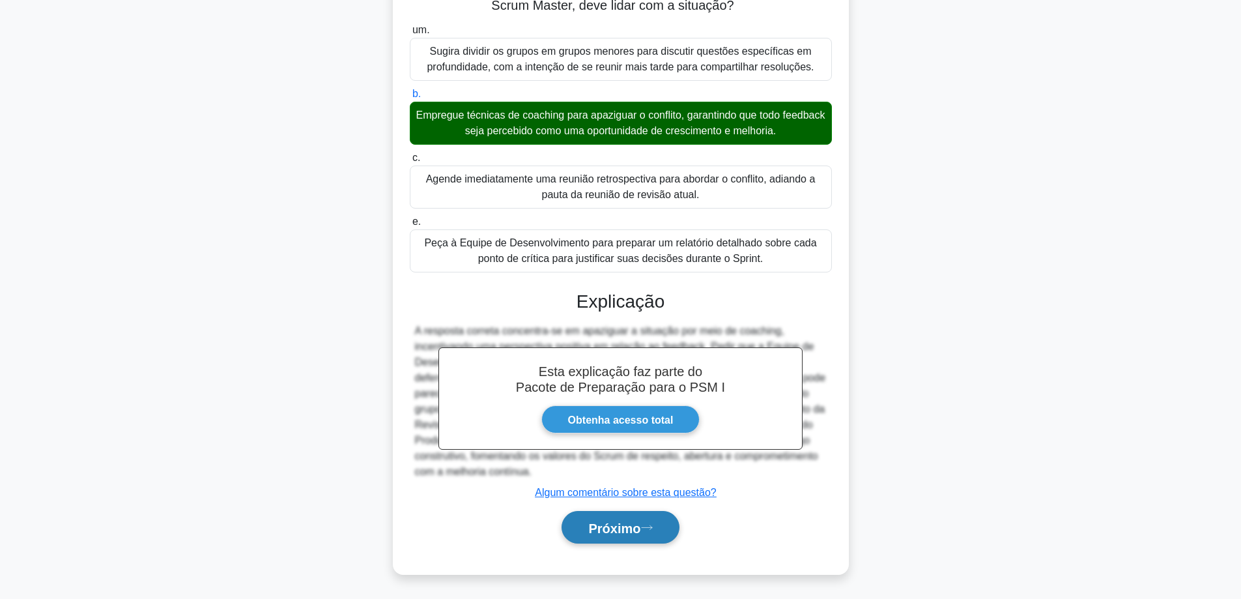
click at [640, 534] on font "Próximo" at bounding box center [614, 528] width 52 height 14
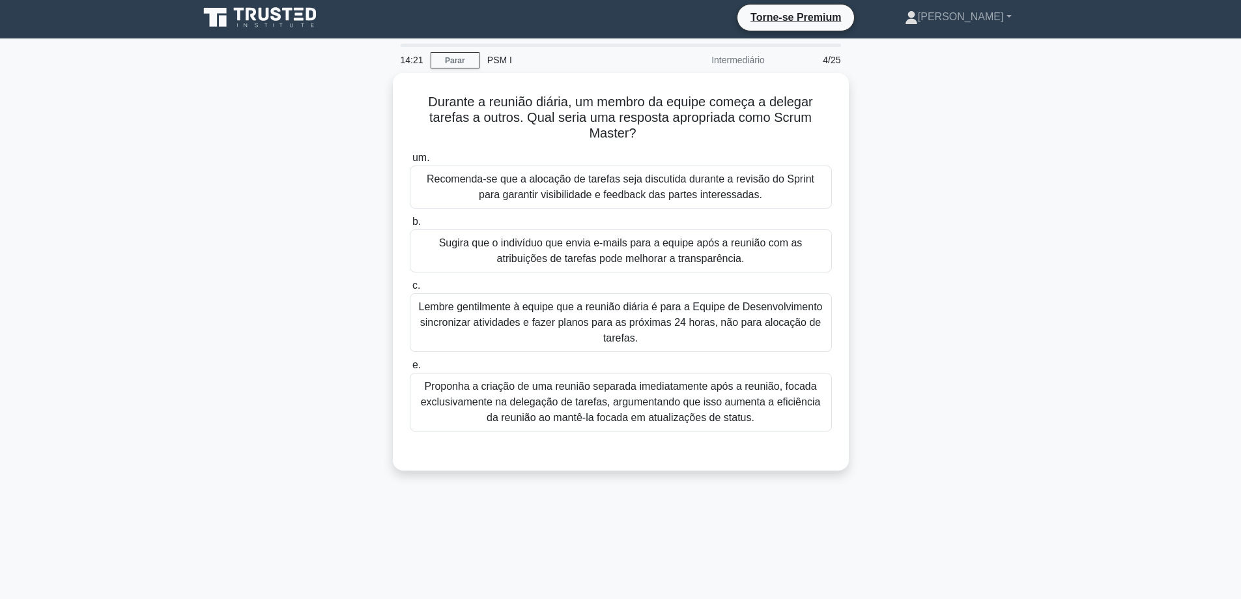
scroll to position [0, 0]
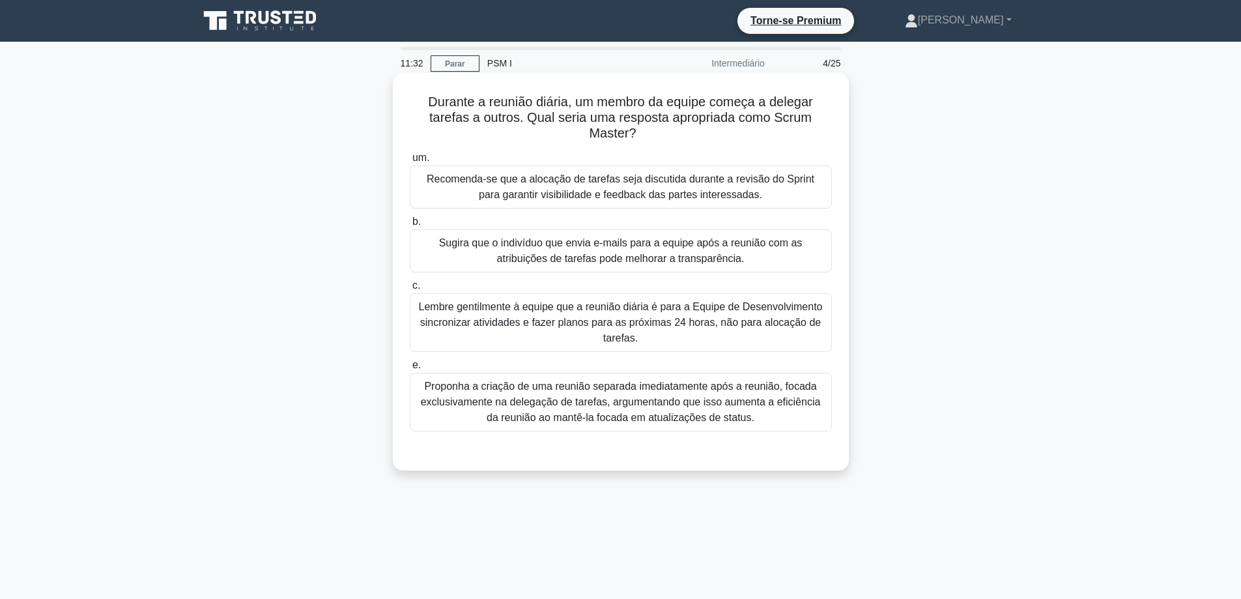
click at [698, 332] on font "Lembre gentilmente à equipe que a reunião diária é para a Equipe de Desenvolvim…" at bounding box center [621, 322] width 410 height 47
click at [410, 290] on input "c. Lembre gentilmente à equipe que a reunião diária é para a Equipe de Desenvol…" at bounding box center [410, 285] width 0 height 8
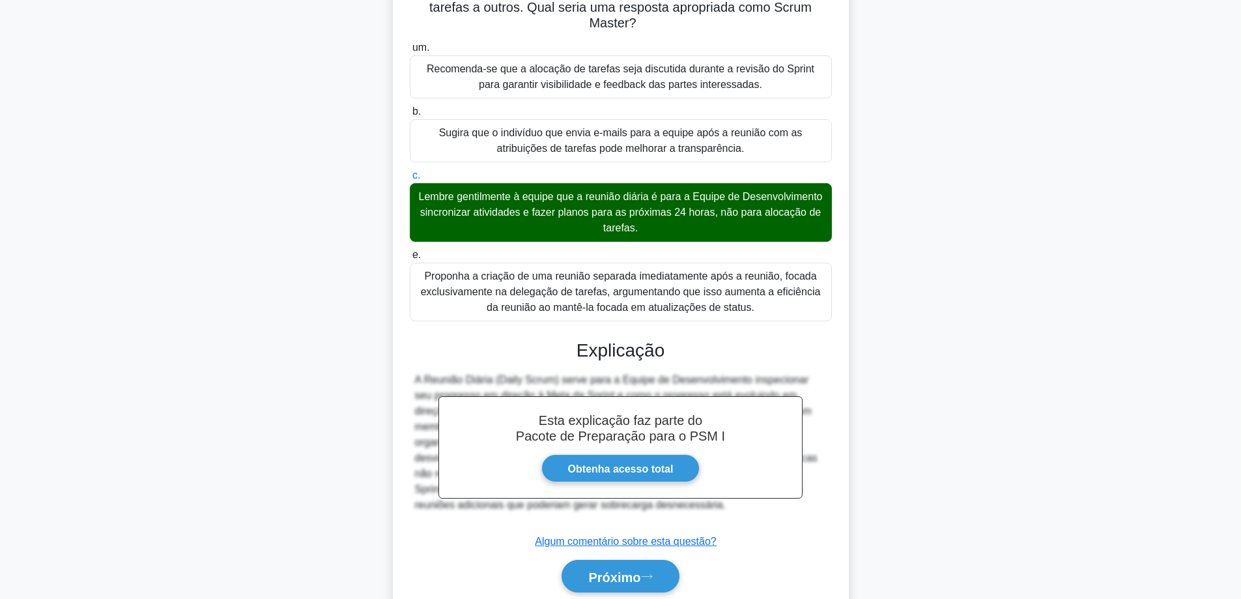
scroll to position [160, 0]
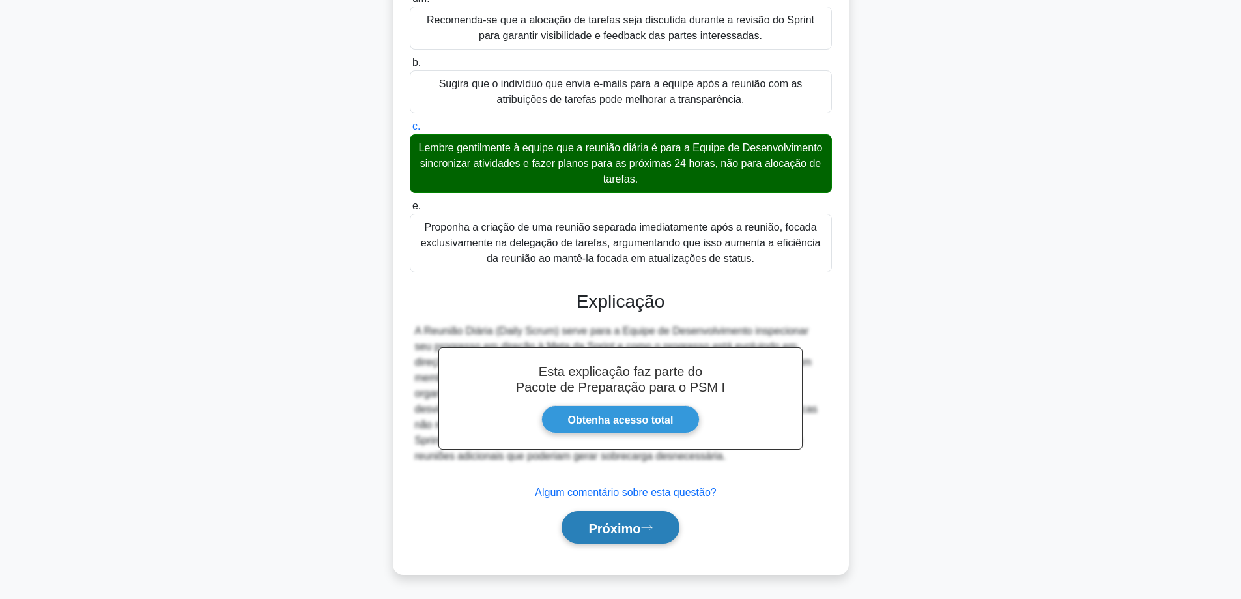
click at [648, 526] on icon at bounding box center [647, 527] width 12 height 7
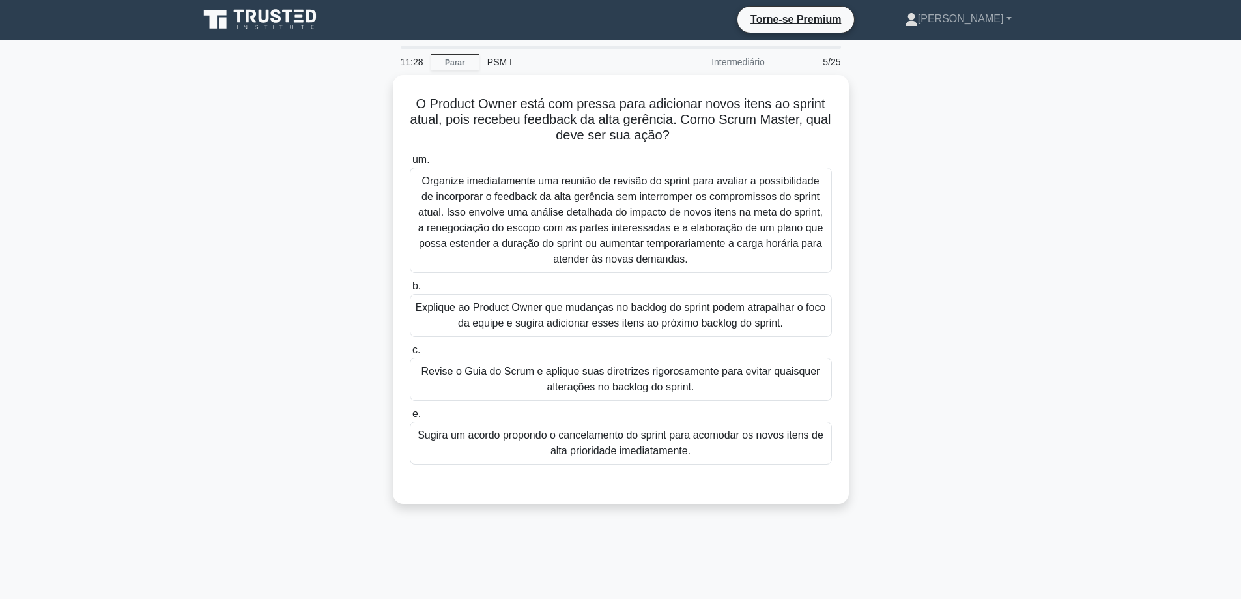
scroll to position [0, 0]
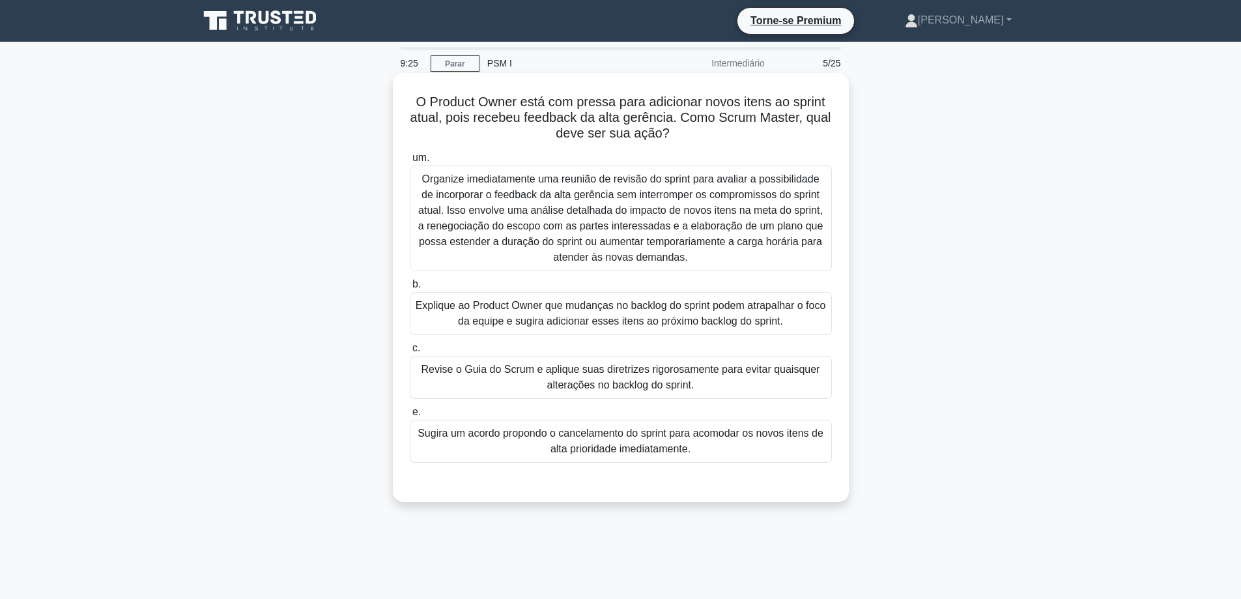
click at [553, 309] on font "Explique ao Product Owner que mudanças no backlog do sprint podem atrapalhar o …" at bounding box center [621, 313] width 410 height 27
click at [410, 289] on input "b. Explique ao Product Owner que mudanças no backlog do sprint podem atrapalhar…" at bounding box center [410, 284] width 0 height 8
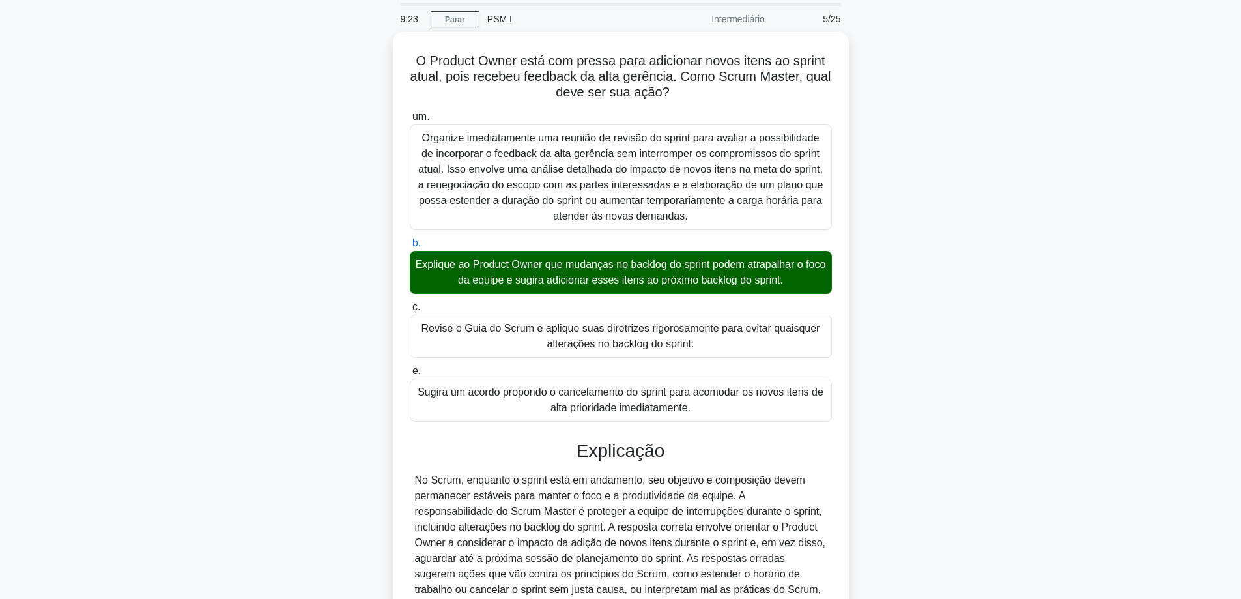
scroll to position [176, 0]
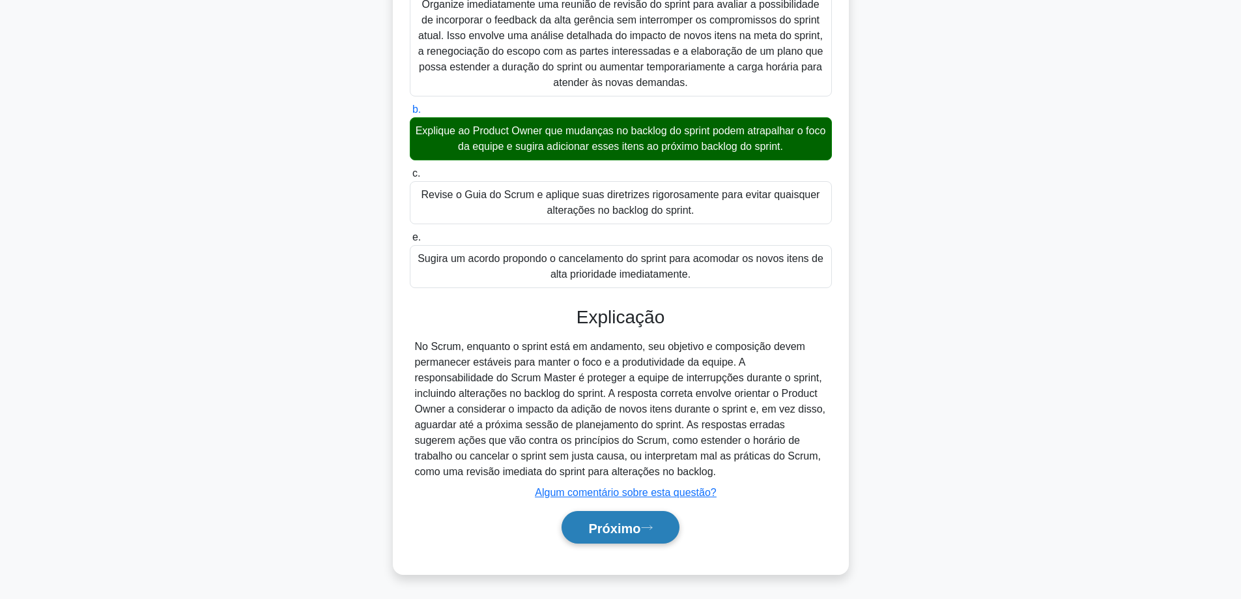
click at [625, 524] on font "Próximo" at bounding box center [614, 528] width 52 height 14
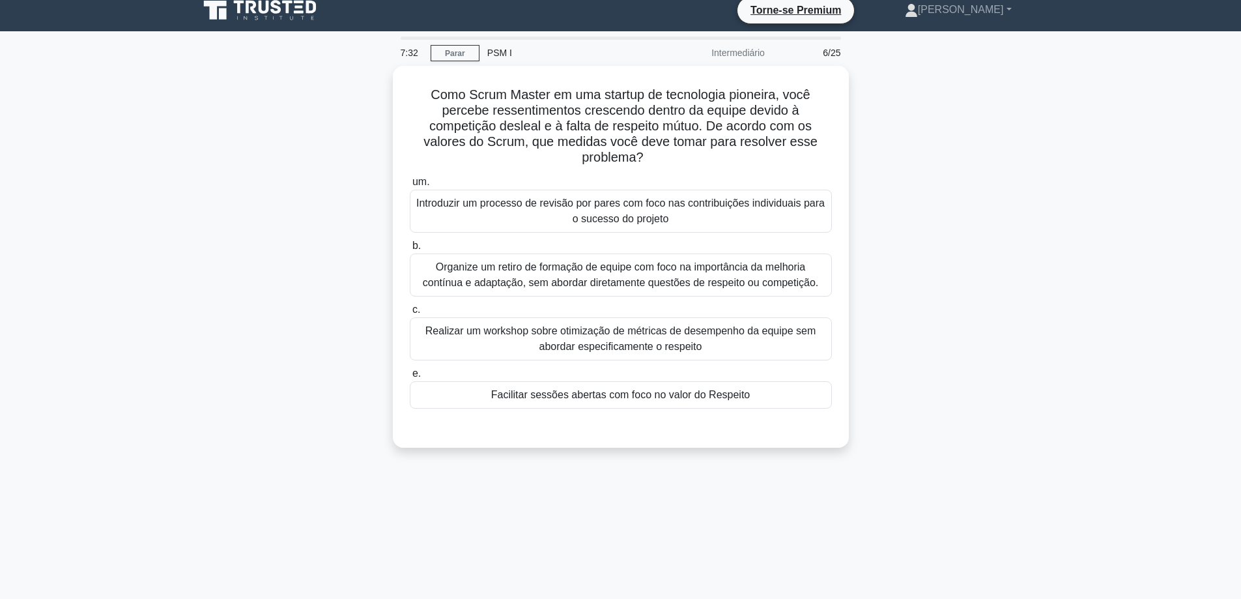
scroll to position [0, 0]
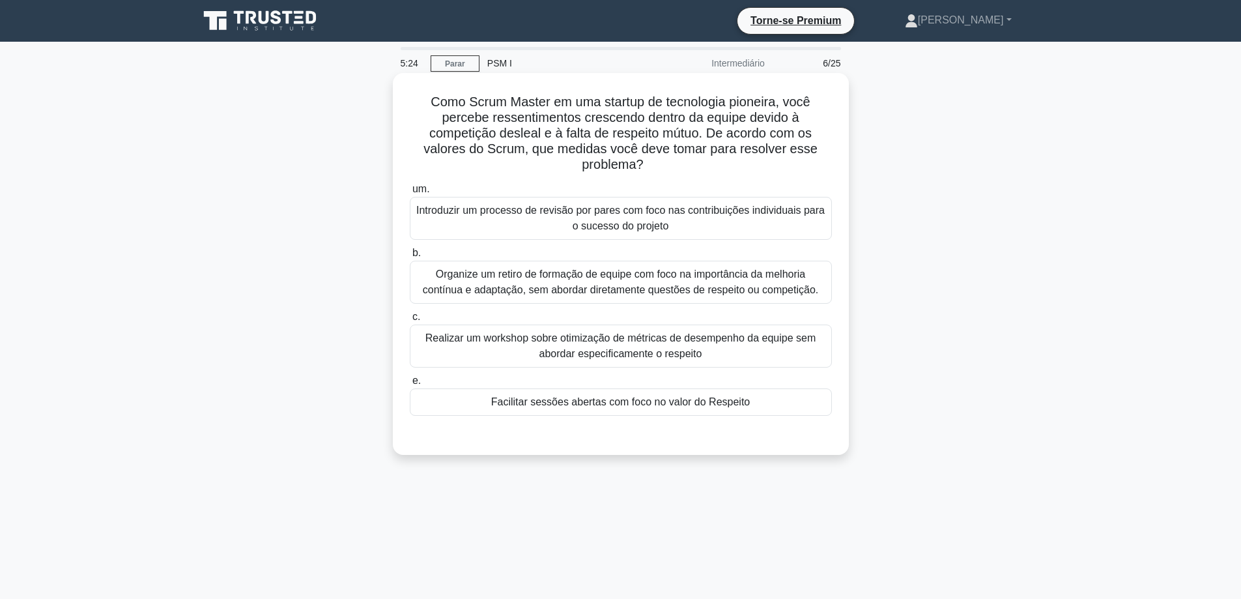
click at [575, 285] on font "Organize um retiro de formação de equipe com foco na importância da melhoria co…" at bounding box center [621, 281] width 396 height 27
click at [410, 257] on input "b. Organize um retiro de formação de equipe com foco na importância da melhoria…" at bounding box center [410, 253] width 0 height 8
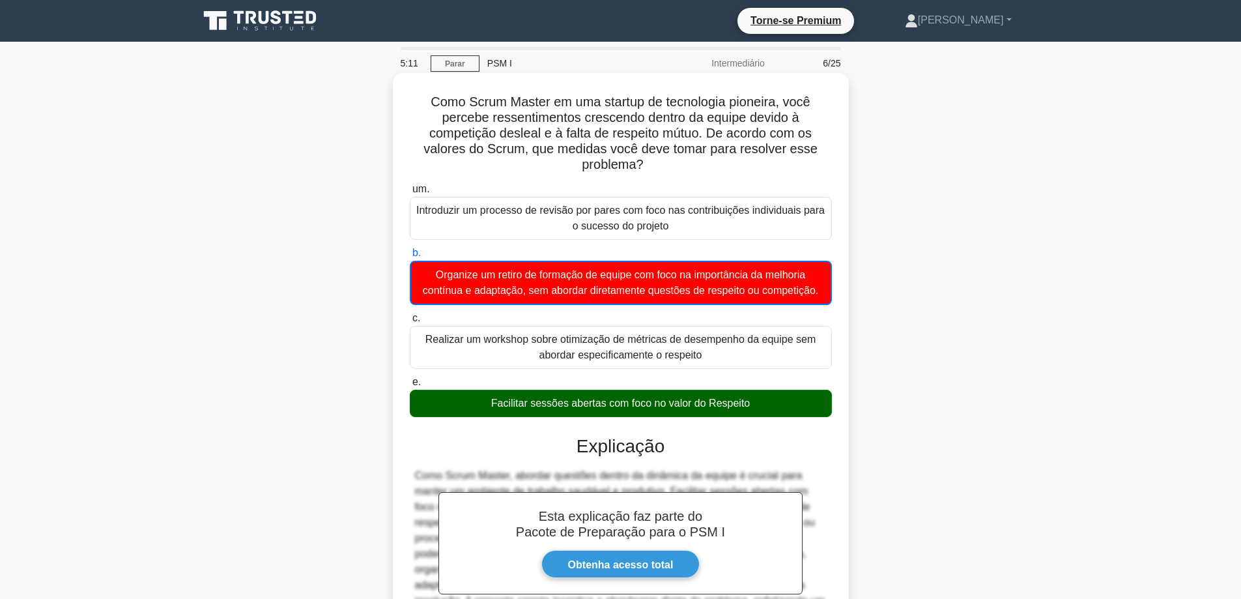
drag, startPoint x: 425, startPoint y: 98, endPoint x: 827, endPoint y: 405, distance: 504.8
click at [826, 403] on div "Como Scrum Master em uma startup de tecnologia pioneira, você percebe ressentim…" at bounding box center [621, 404] width 446 height 652
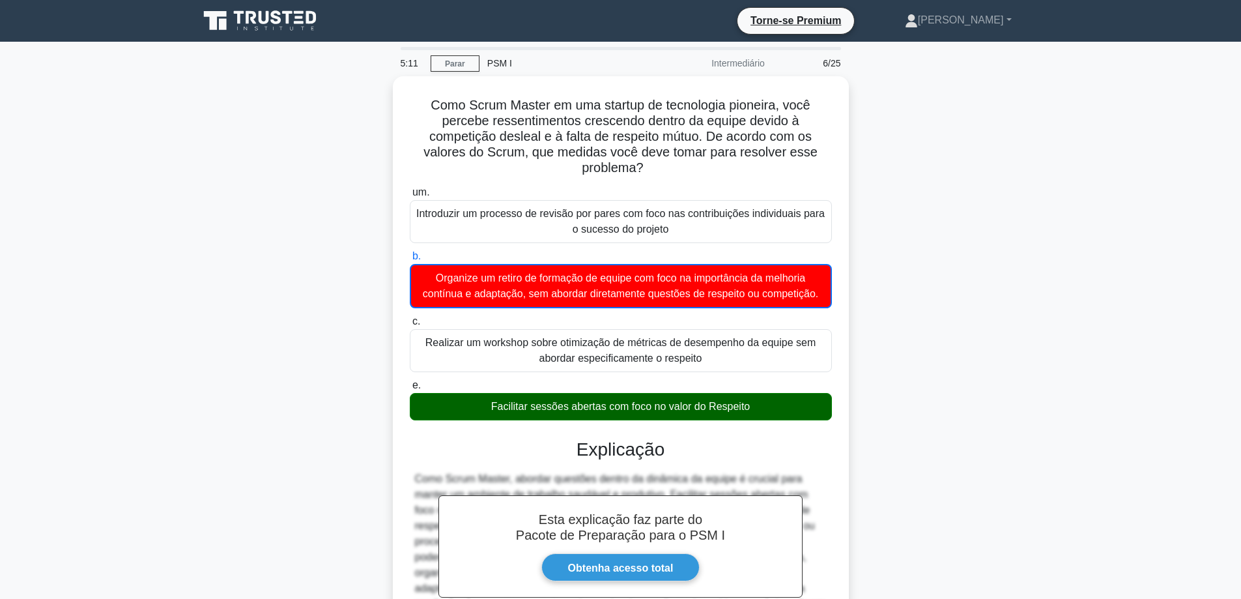
copy div "Como Scrum Master em uma startup de tecnologia pioneira, você percebe ressentim…"
click at [1068, 257] on main "4:00 Parar PSM I Intermediário 6/25 Como Scrum Master em uma startup de tecnolo…" at bounding box center [620, 400] width 1241 height 717
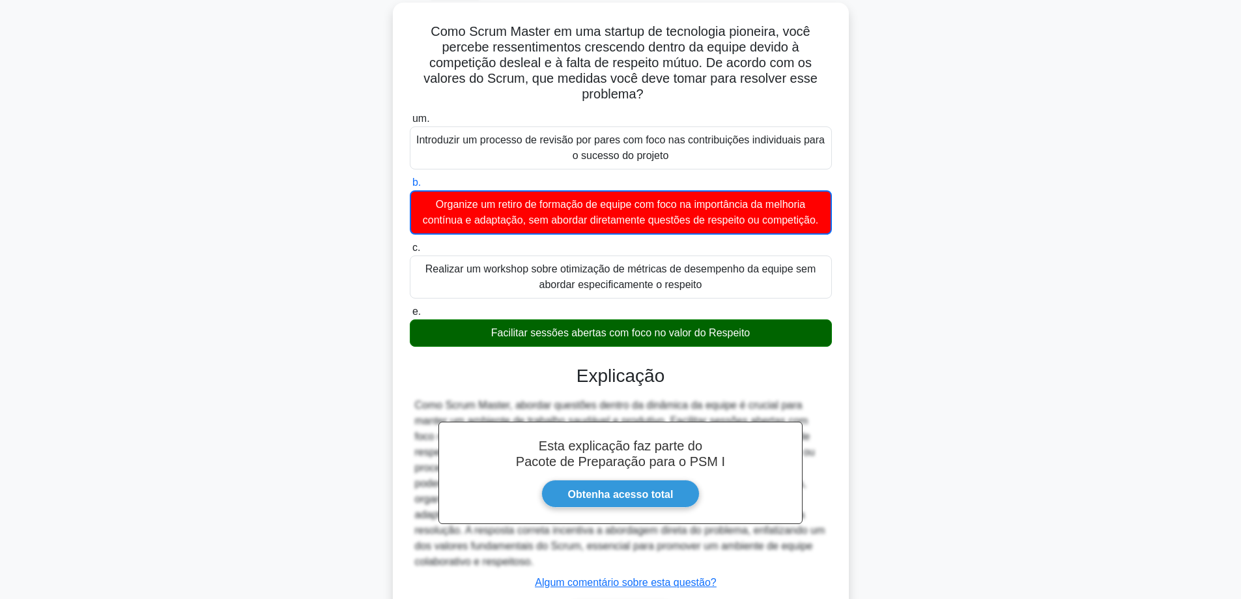
scroll to position [130, 0]
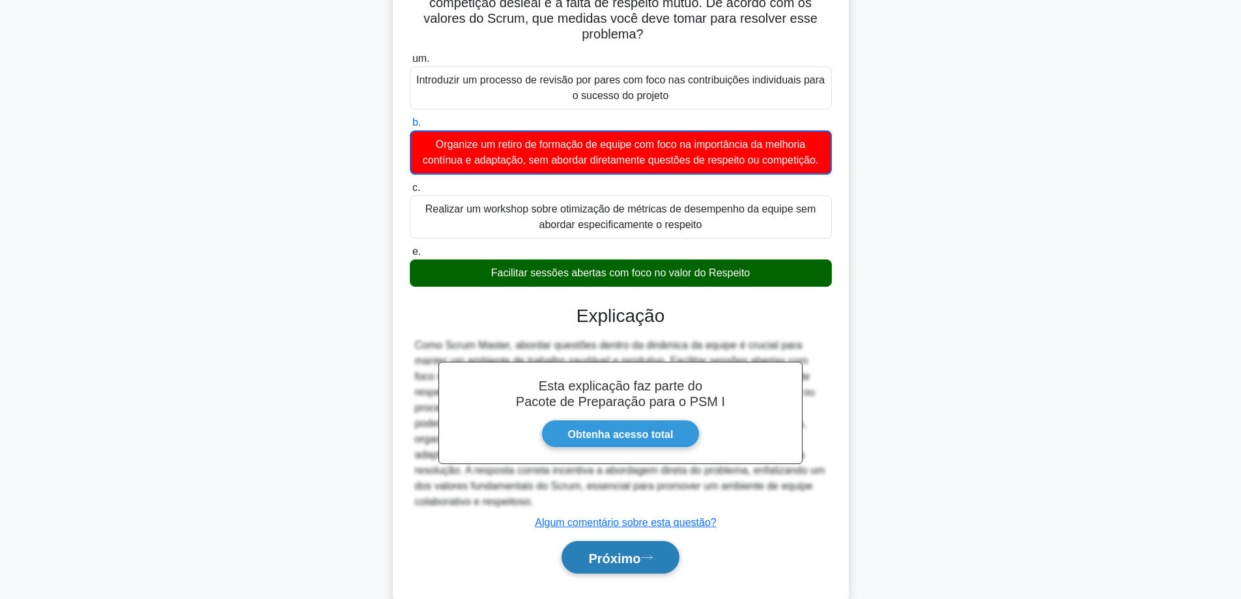
click at [622, 551] on font "Próximo" at bounding box center [614, 558] width 52 height 14
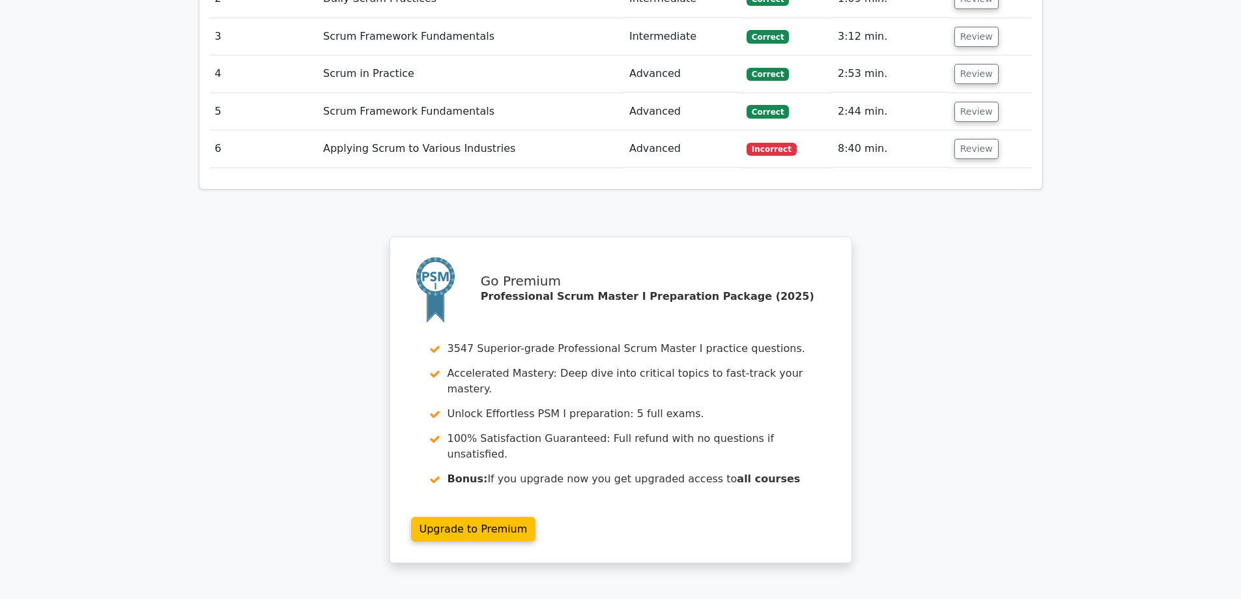
scroll to position [1759, 0]
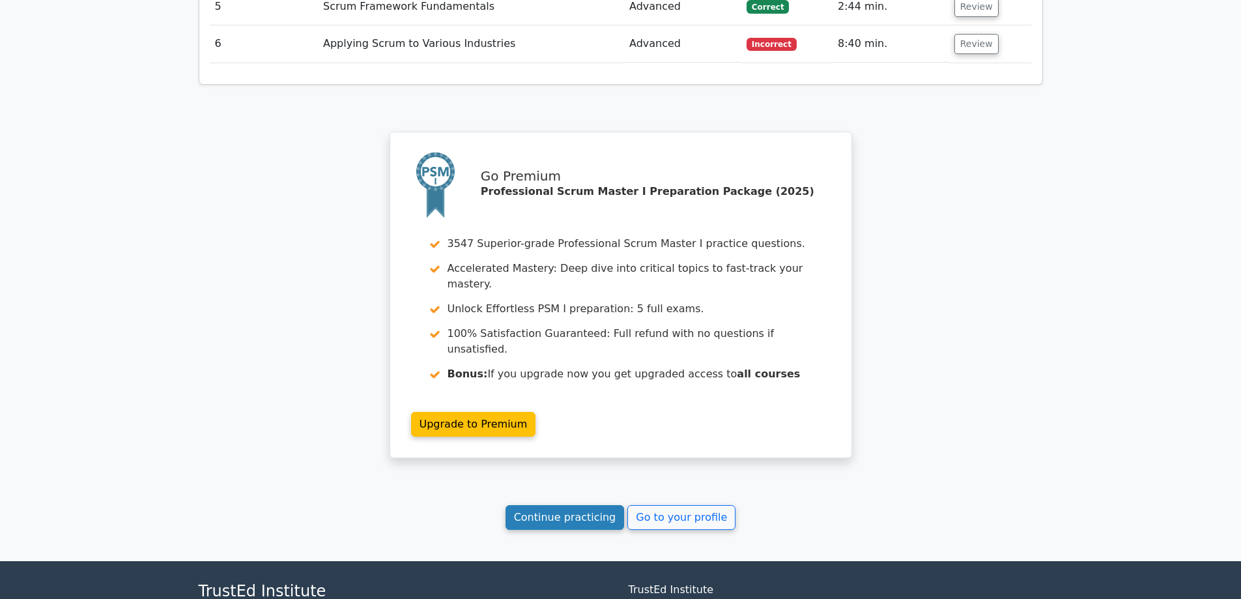
click at [533, 505] on link "Continue practicing" at bounding box center [565, 517] width 119 height 25
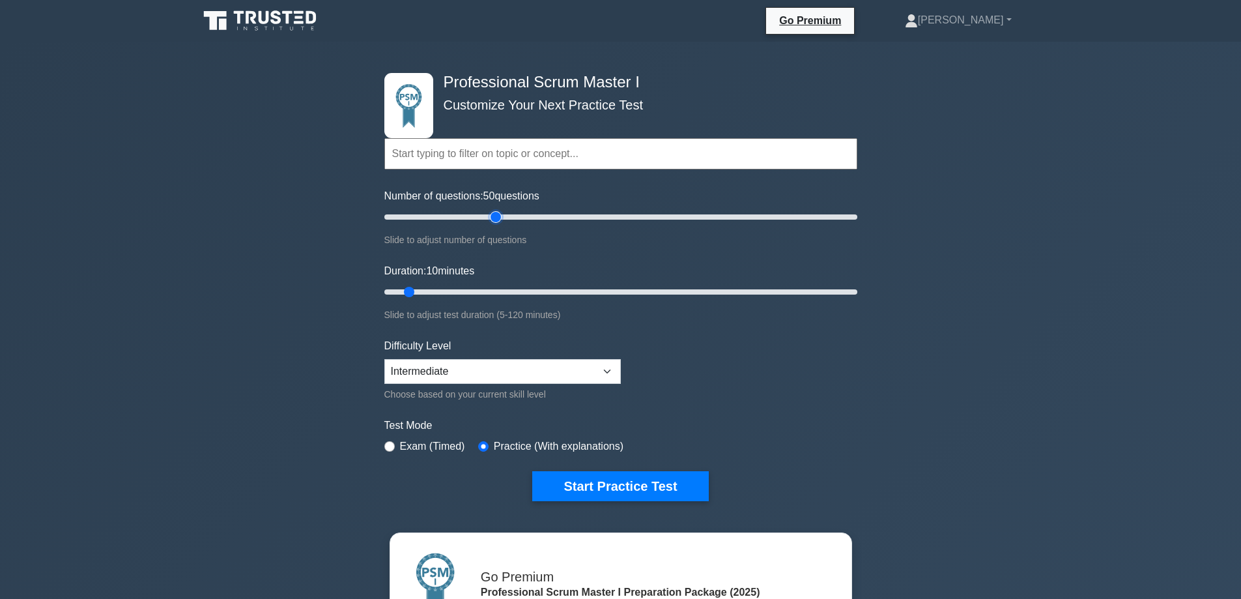
click at [500, 214] on input "Number of questions: 50 questions" at bounding box center [620, 217] width 473 height 16
drag, startPoint x: 495, startPoint y: 214, endPoint x: 435, endPoint y: 212, distance: 60.6
type input "25"
click at [435, 212] on input "Number of questions: 25 questions" at bounding box center [620, 217] width 473 height 16
drag, startPoint x: 405, startPoint y: 291, endPoint x: 444, endPoint y: 292, distance: 39.8
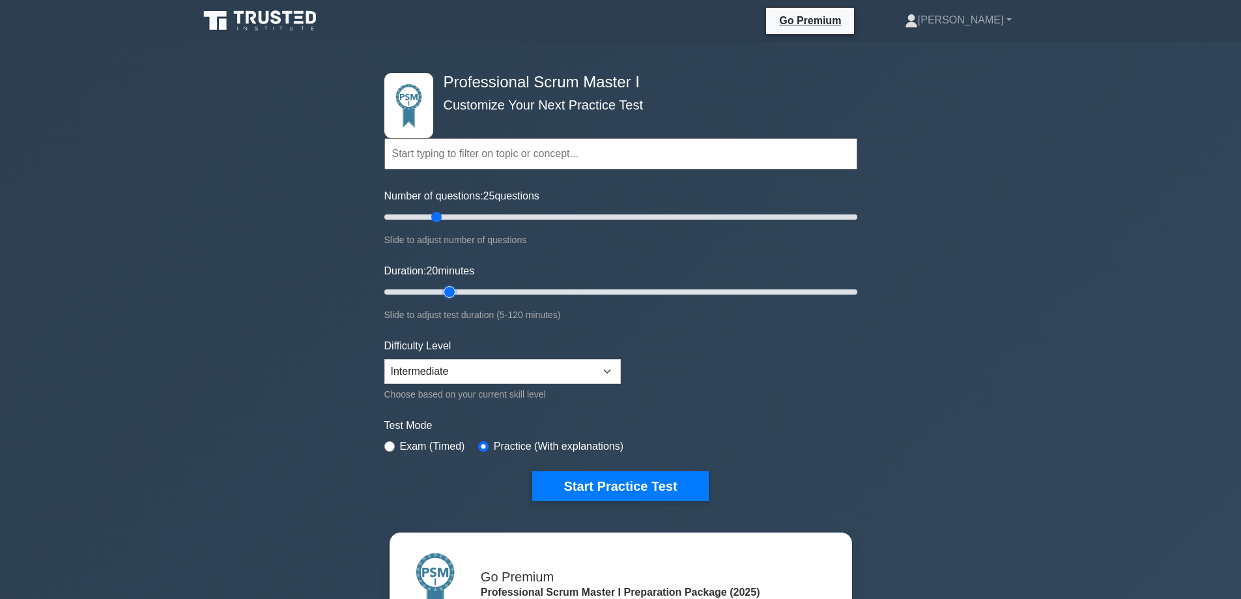
type input "20"
click at [444, 292] on input "Duration: 20 minutes" at bounding box center [620, 292] width 473 height 16
click at [659, 488] on button "Start Practice Test" at bounding box center [620, 486] width 176 height 30
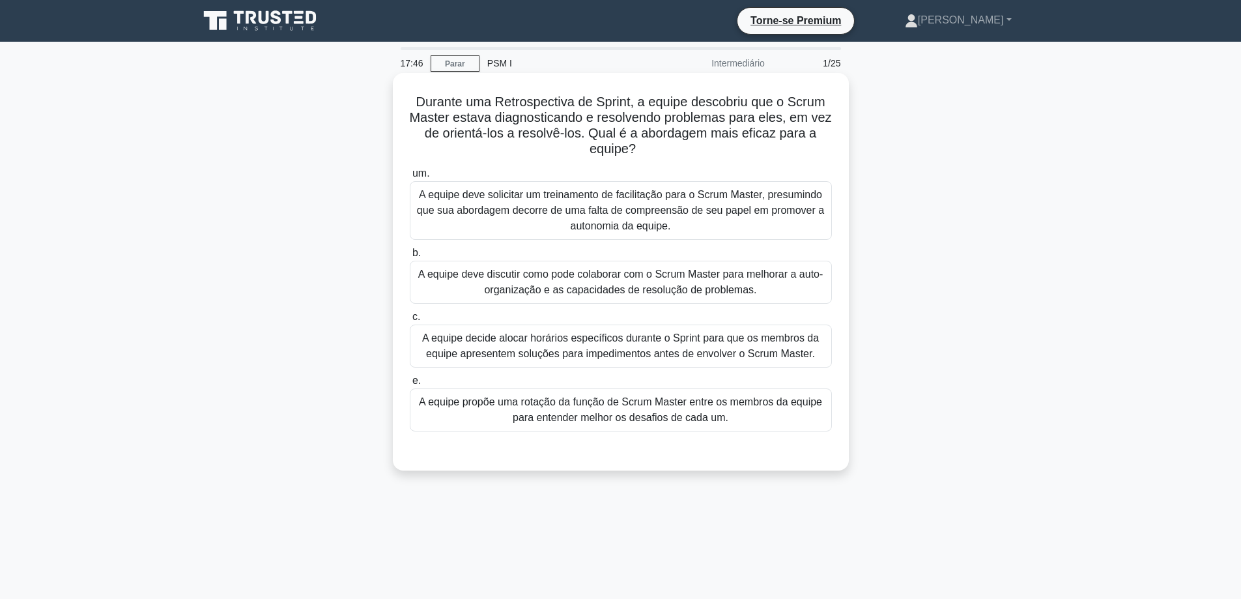
click at [612, 283] on font "A equipe deve discutir como pode colaborar com o Scrum Master para melhorar a a…" at bounding box center [620, 281] width 405 height 27
click at [410, 257] on input "b. A equipe deve discutir como pode colaborar com o Scrum Master para melhorar …" at bounding box center [410, 253] width 0 height 8
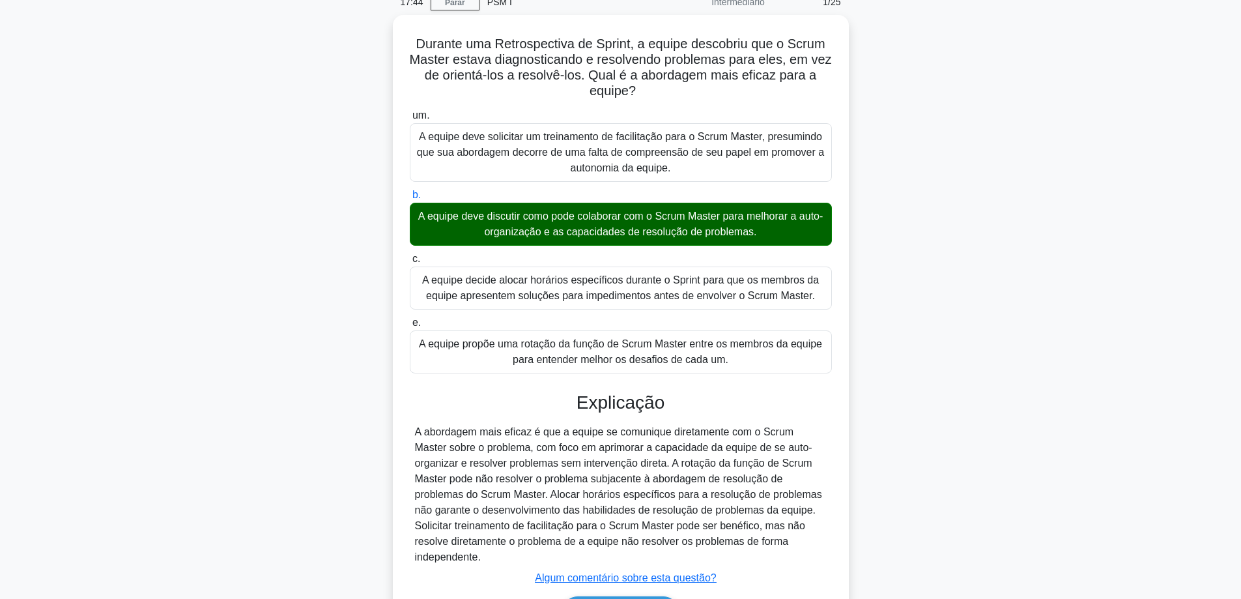
scroll to position [129, 0]
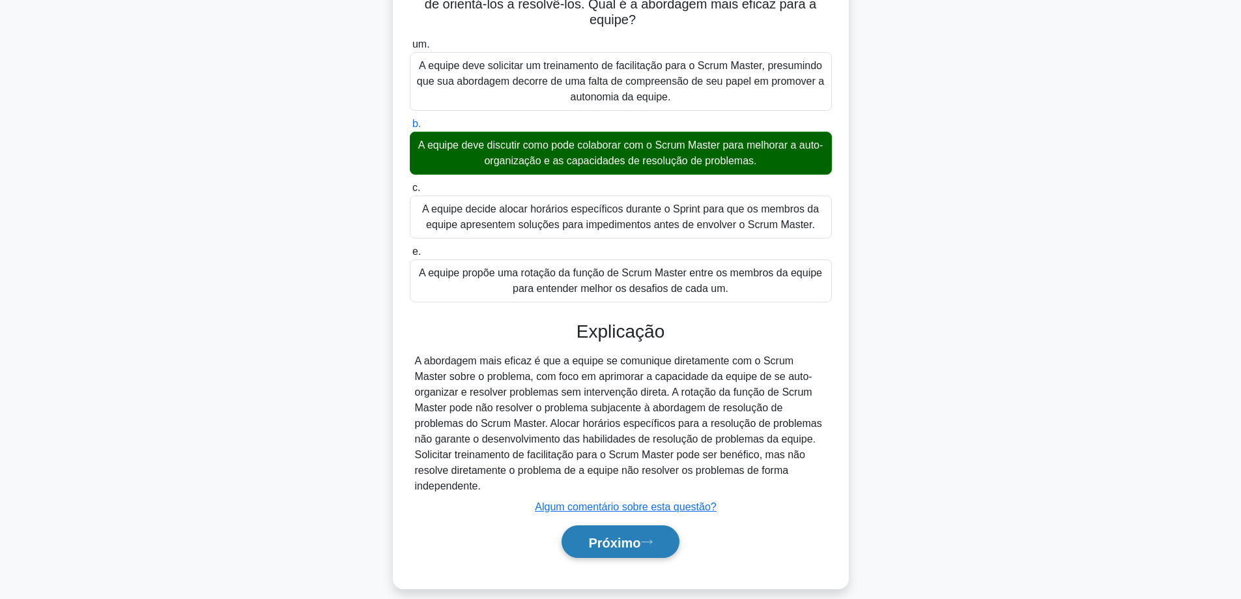
click at [598, 525] on button "Próximo" at bounding box center [620, 541] width 117 height 33
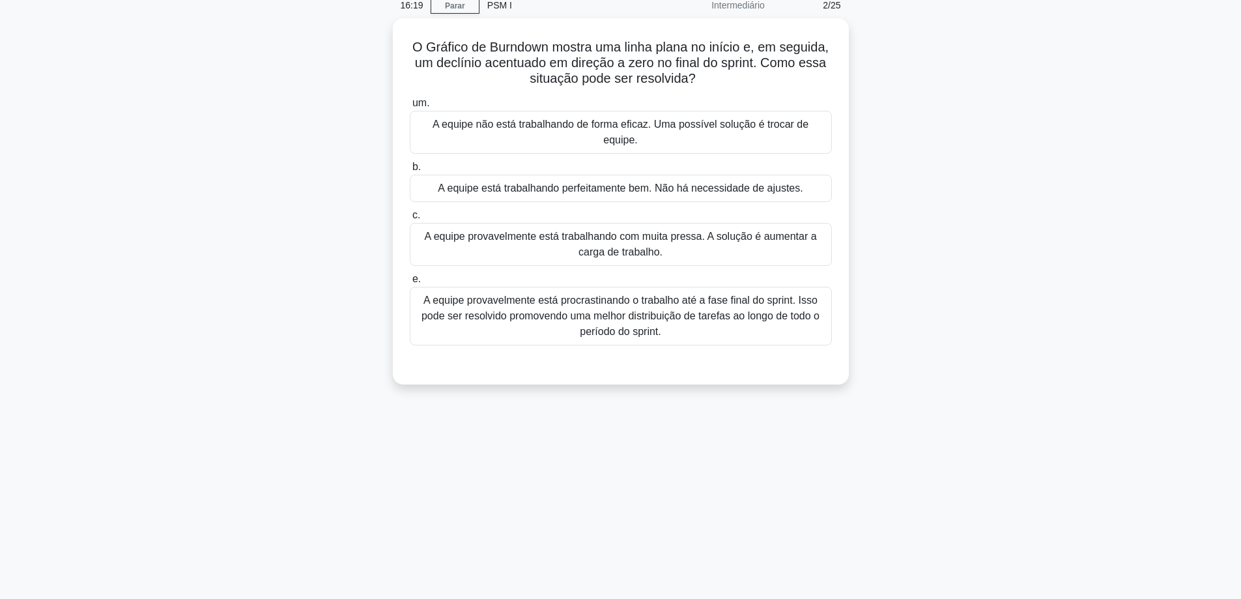
scroll to position [0, 0]
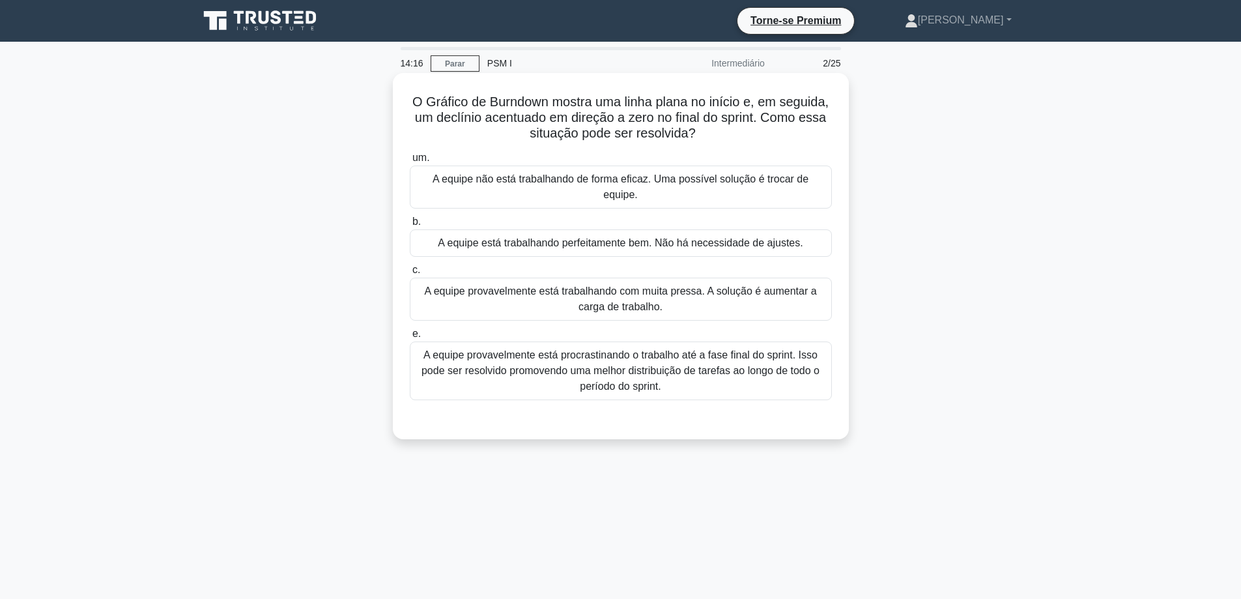
click at [635, 358] on font "A equipe provavelmente está procrastinando o trabalho até a fase final do sprin…" at bounding box center [621, 370] width 398 height 42
click at [410, 338] on input "e. A equipe provavelmente está procrastinando o trabalho até a fase final do sp…" at bounding box center [410, 334] width 0 height 8
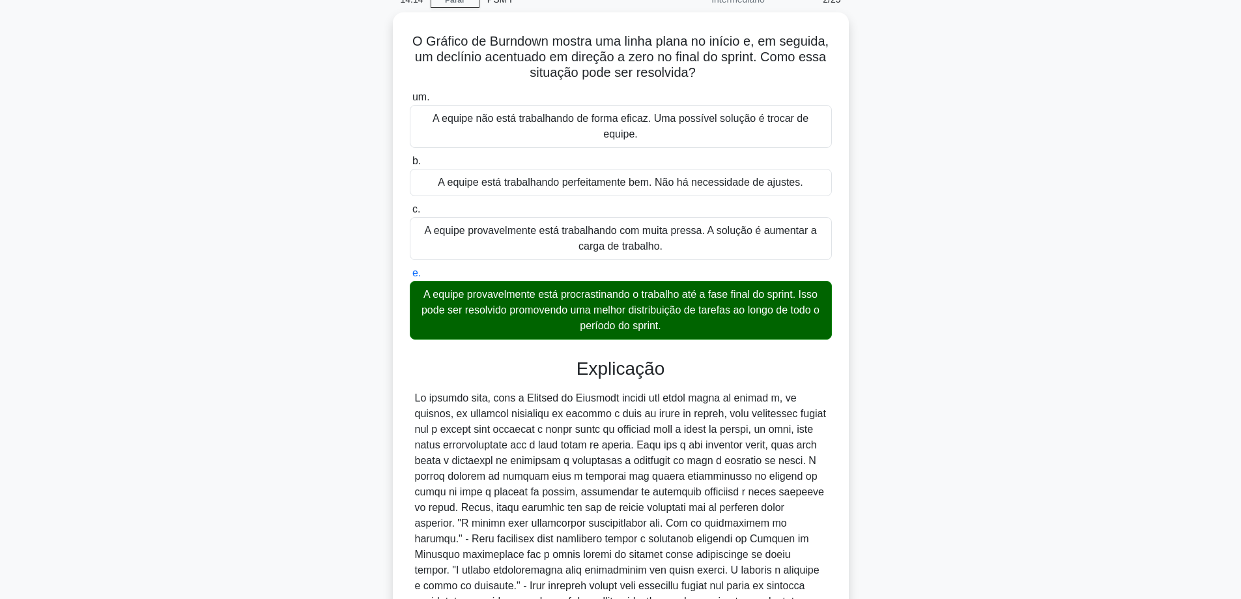
scroll to position [195, 0]
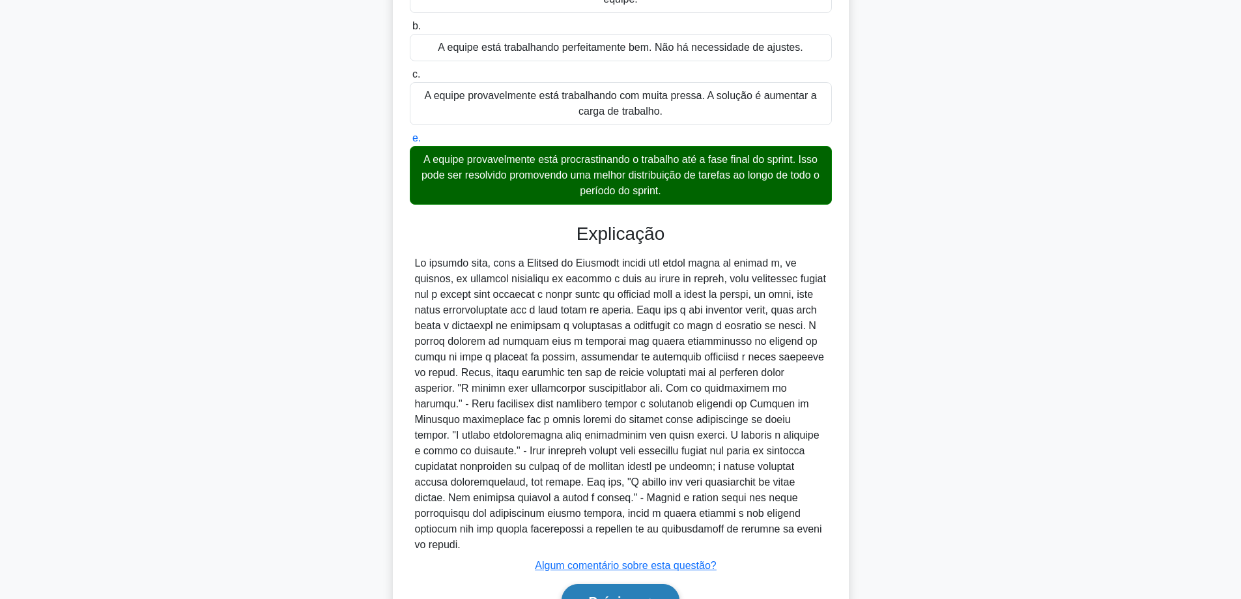
click at [620, 594] on font "Próximo" at bounding box center [614, 601] width 52 height 14
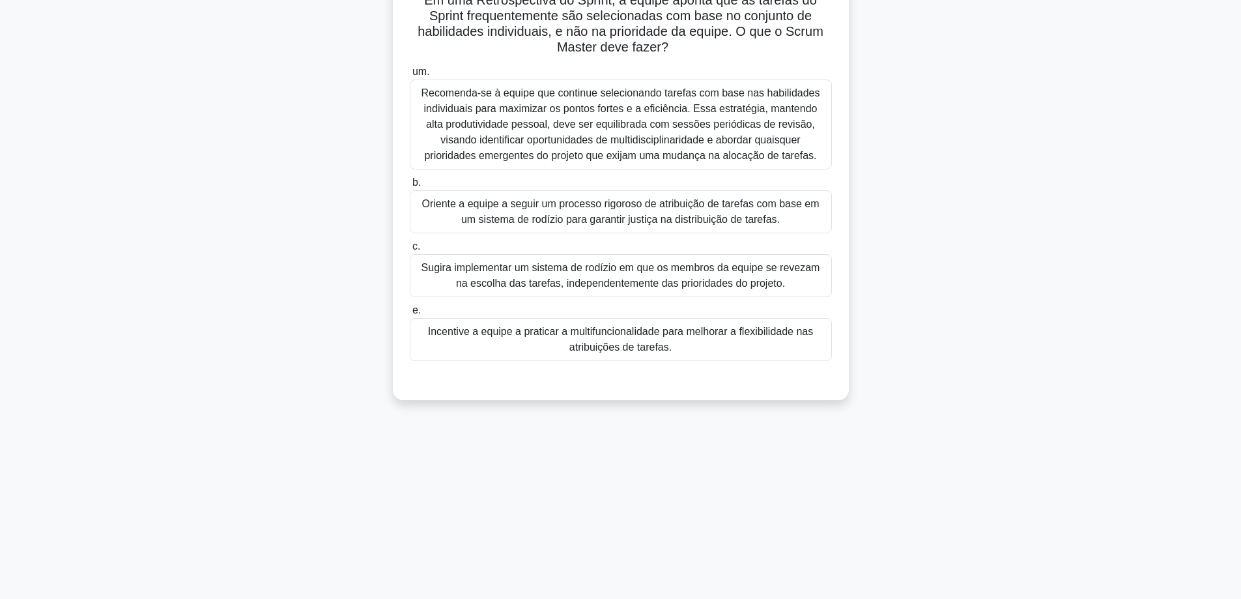
scroll to position [0, 0]
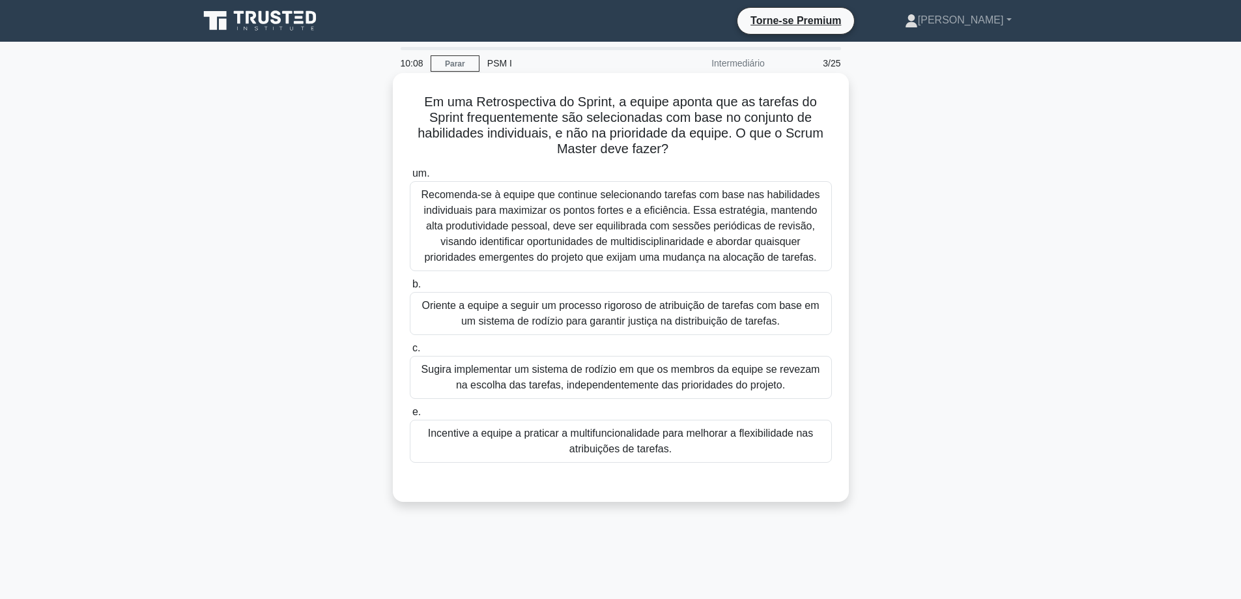
click at [619, 442] on font "Incentive a equipe a praticar a multifuncionalidade para melhorar a flexibilida…" at bounding box center [620, 440] width 385 height 27
click at [410, 416] on input "e. Incentive a equipe a praticar a multifuncionalidade para melhorar a flexibil…" at bounding box center [410, 412] width 0 height 8
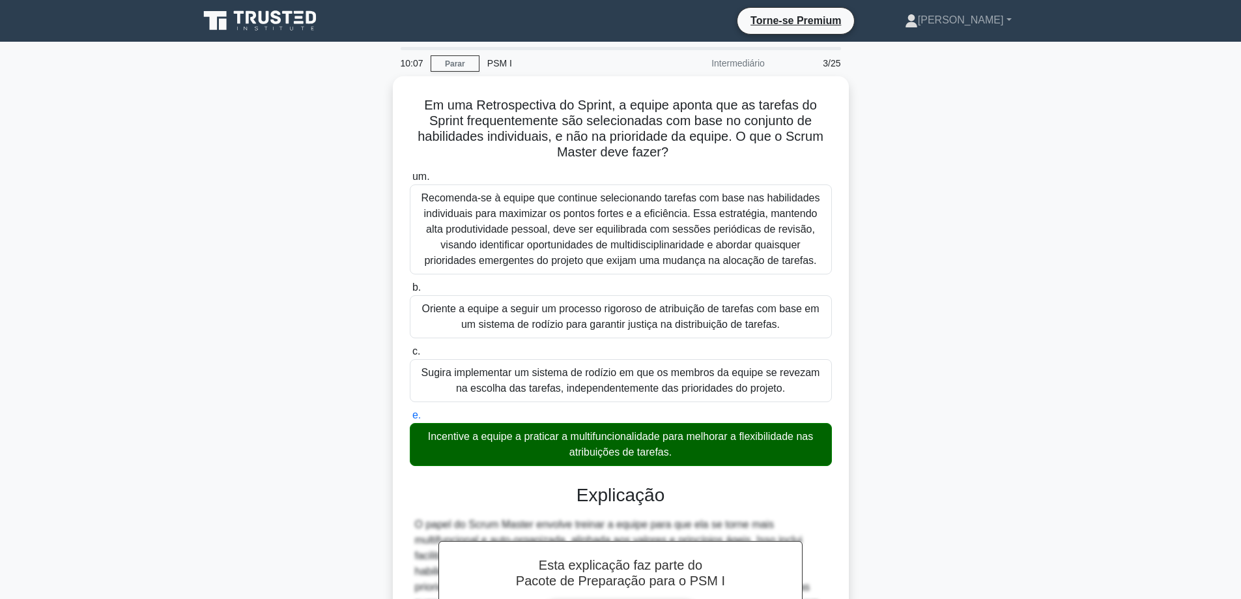
scroll to position [192, 0]
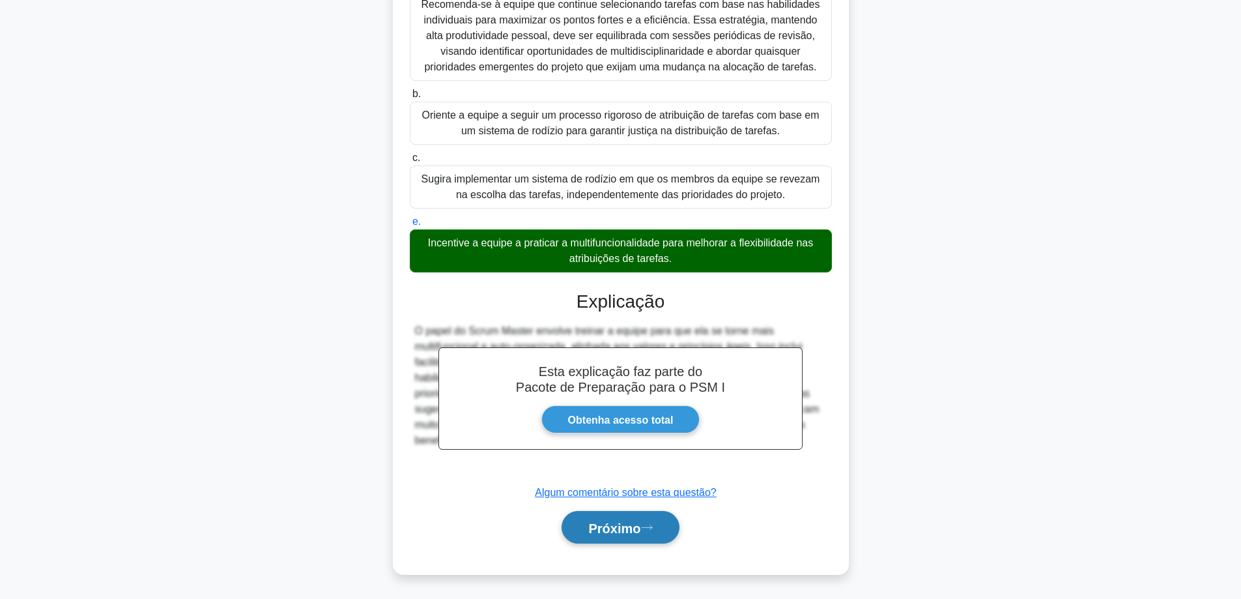
click at [640, 523] on font "Próximo" at bounding box center [614, 528] width 52 height 14
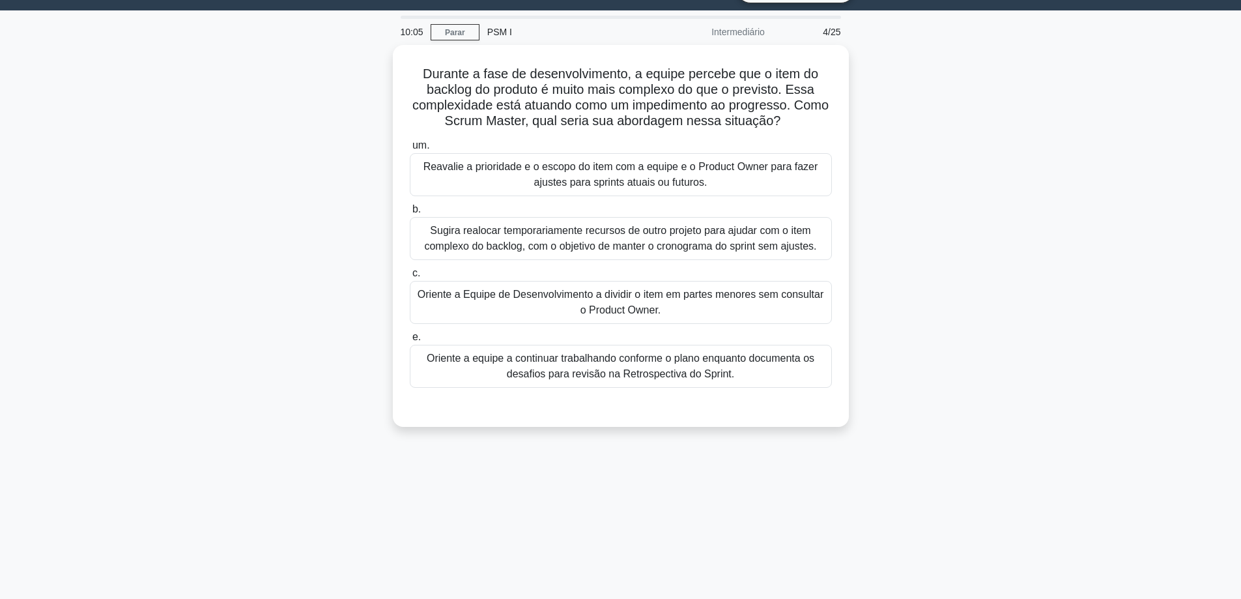
scroll to position [0, 0]
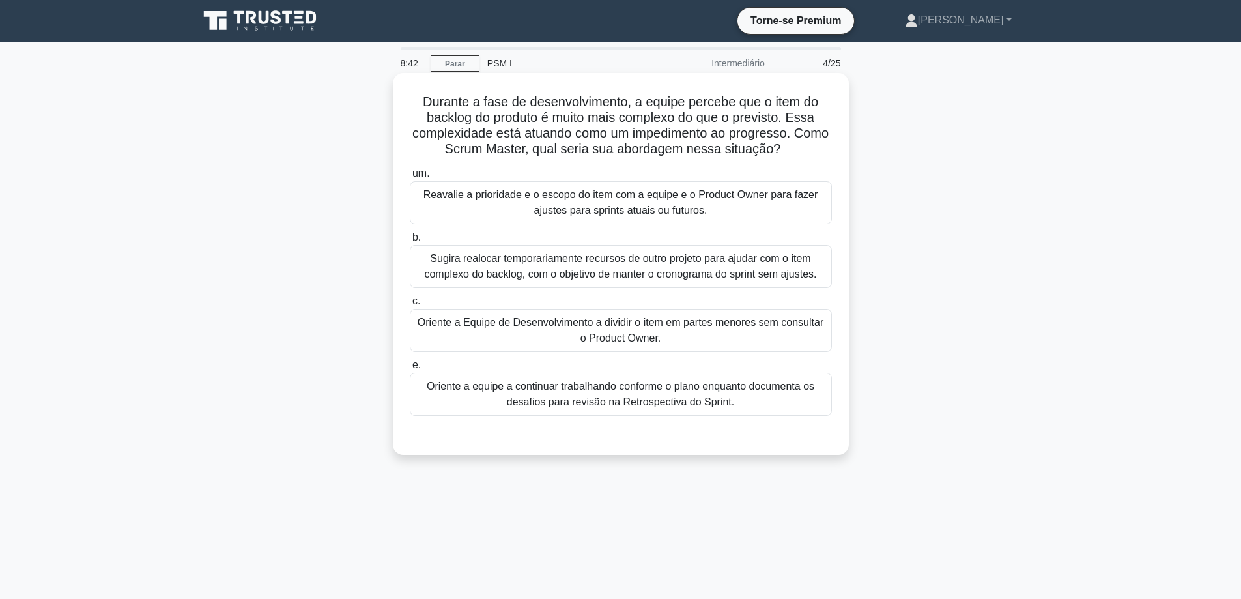
click at [596, 199] on font "Reavalie a prioridade e o escopo do item com a equipe e o Product Owner para fa…" at bounding box center [620, 202] width 395 height 27
click at [410, 178] on input "um. Reavalie a prioridade e o escopo do item com a equipe e o Product Owner par…" at bounding box center [410, 173] width 0 height 8
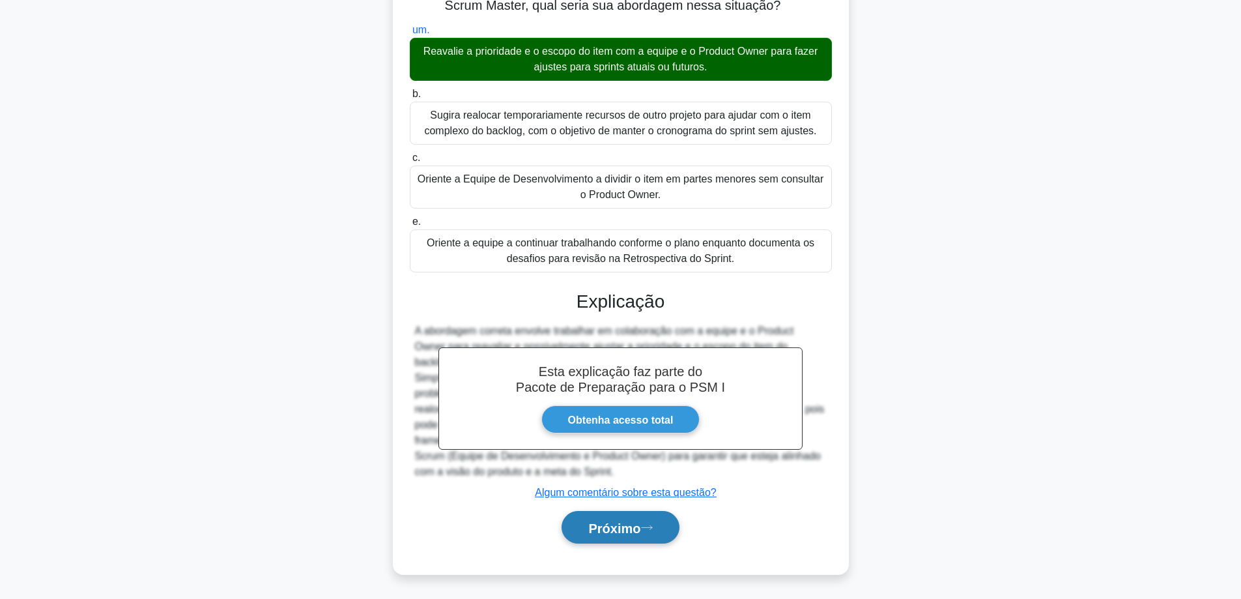
click at [607, 527] on font "Próximo" at bounding box center [614, 528] width 52 height 14
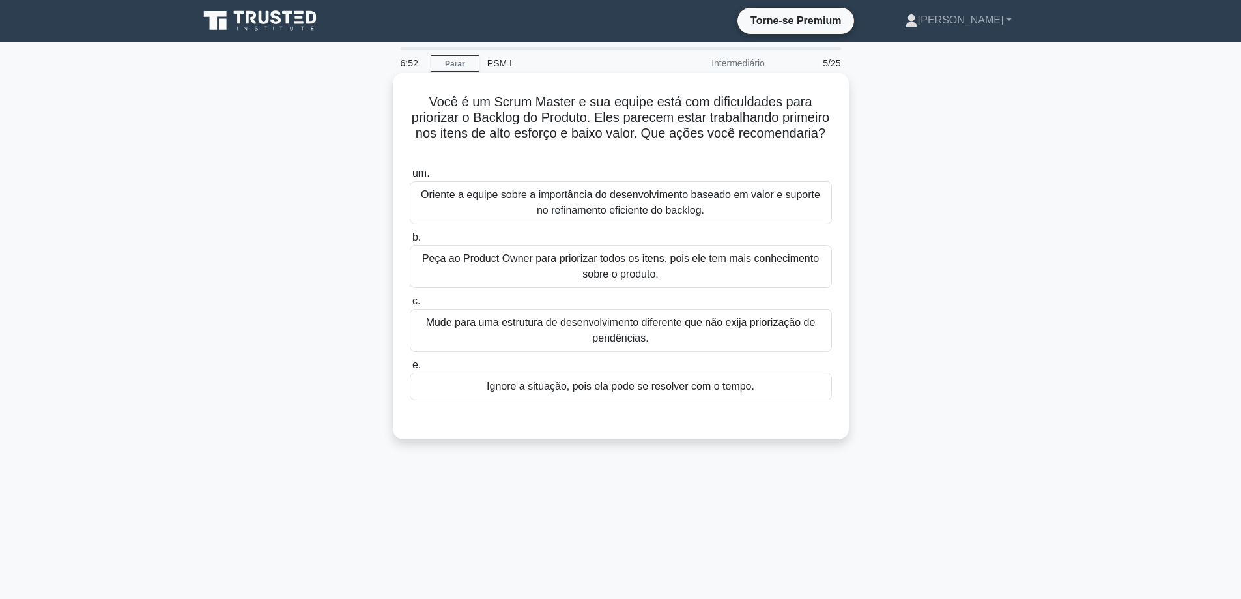
click at [627, 270] on font "Peça ao Product Owner para priorizar todos os itens, pois ele tem mais conhecim…" at bounding box center [620, 266] width 397 height 27
click at [410, 242] on input "b. Peça ao Product Owner para priorizar todos os itens, pois ele tem mais conhe…" at bounding box center [410, 237] width 0 height 8
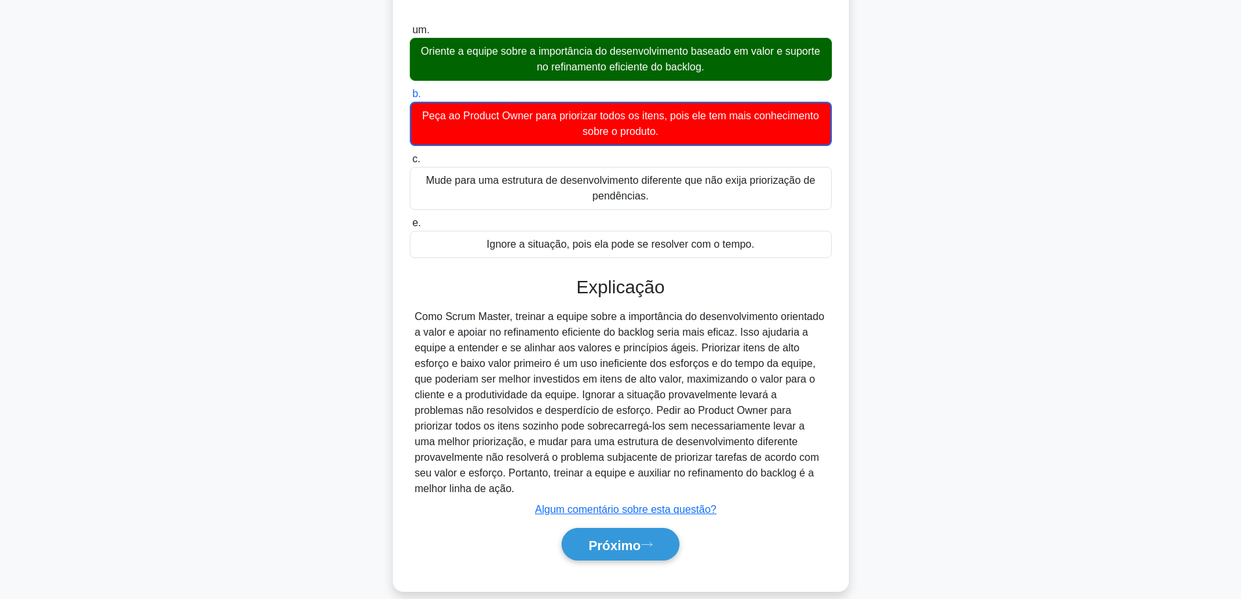
scroll to position [162, 0]
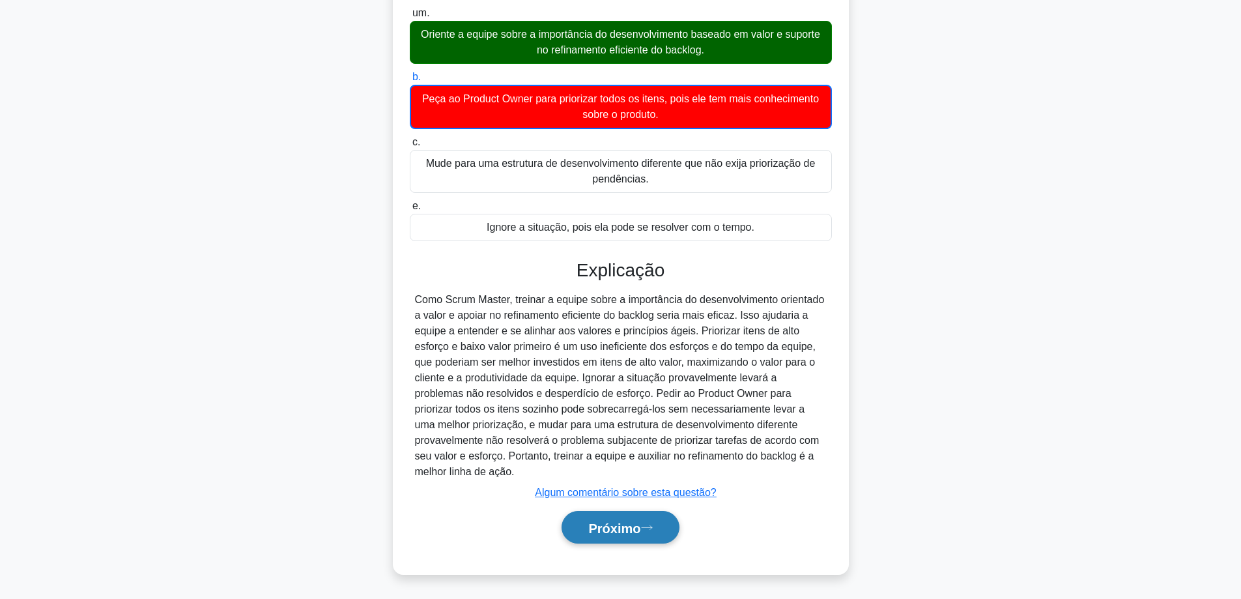
click at [614, 523] on font "Próximo" at bounding box center [614, 528] width 52 height 14
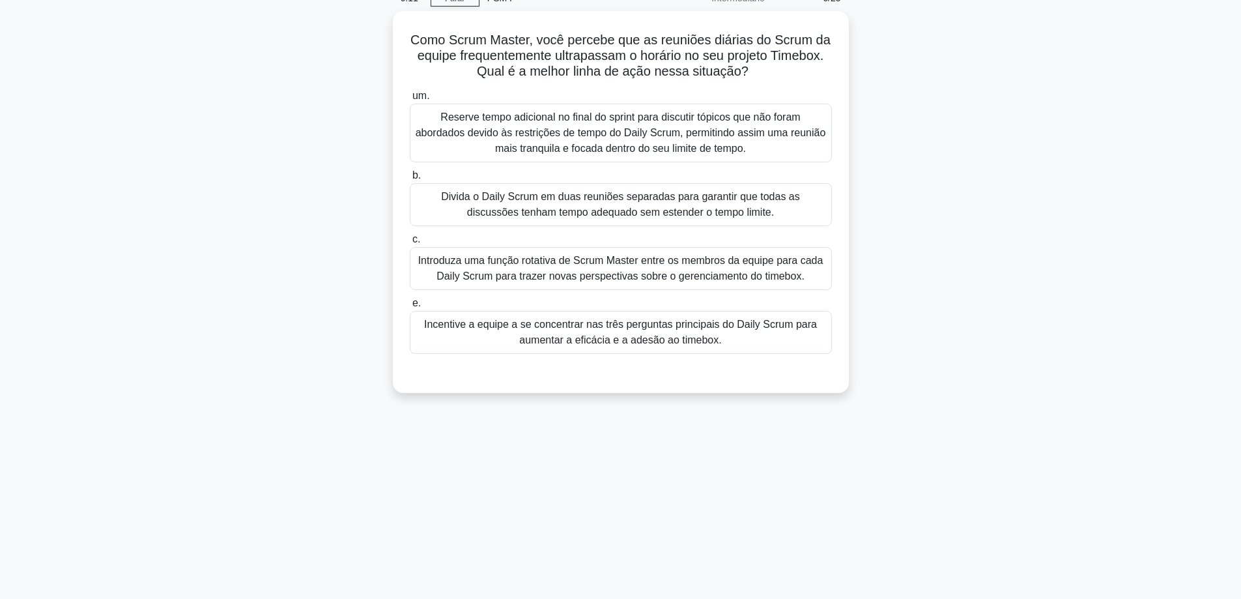
scroll to position [0, 0]
